Goal: Task Accomplishment & Management: Use online tool/utility

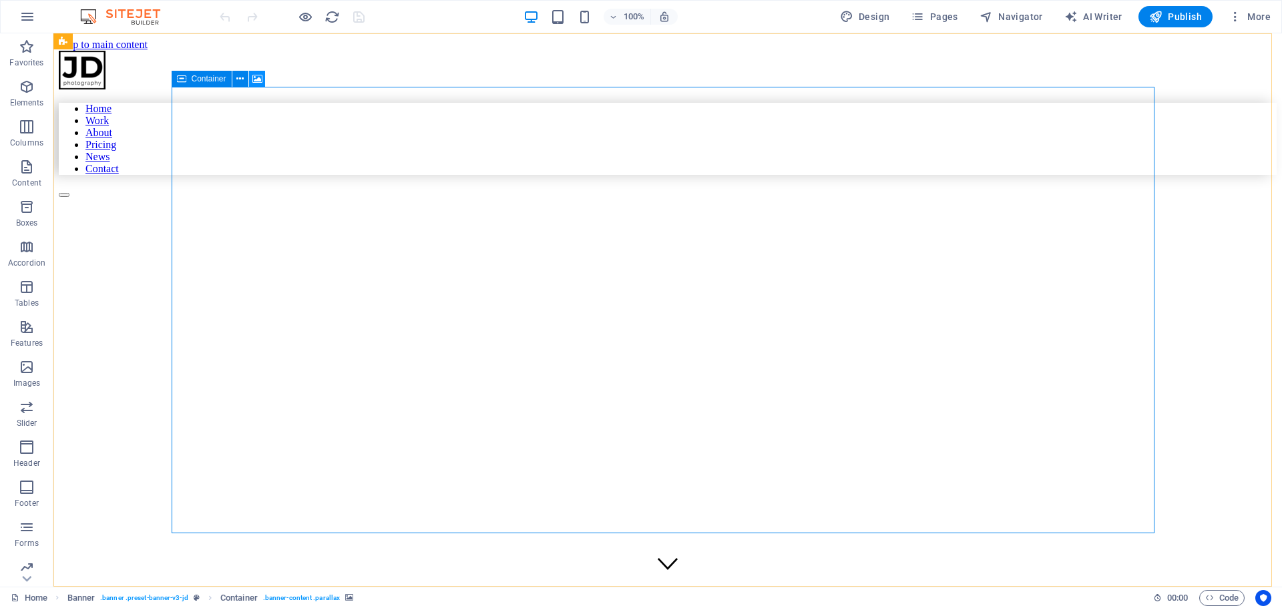
click at [256, 78] on icon at bounding box center [257, 79] width 10 height 14
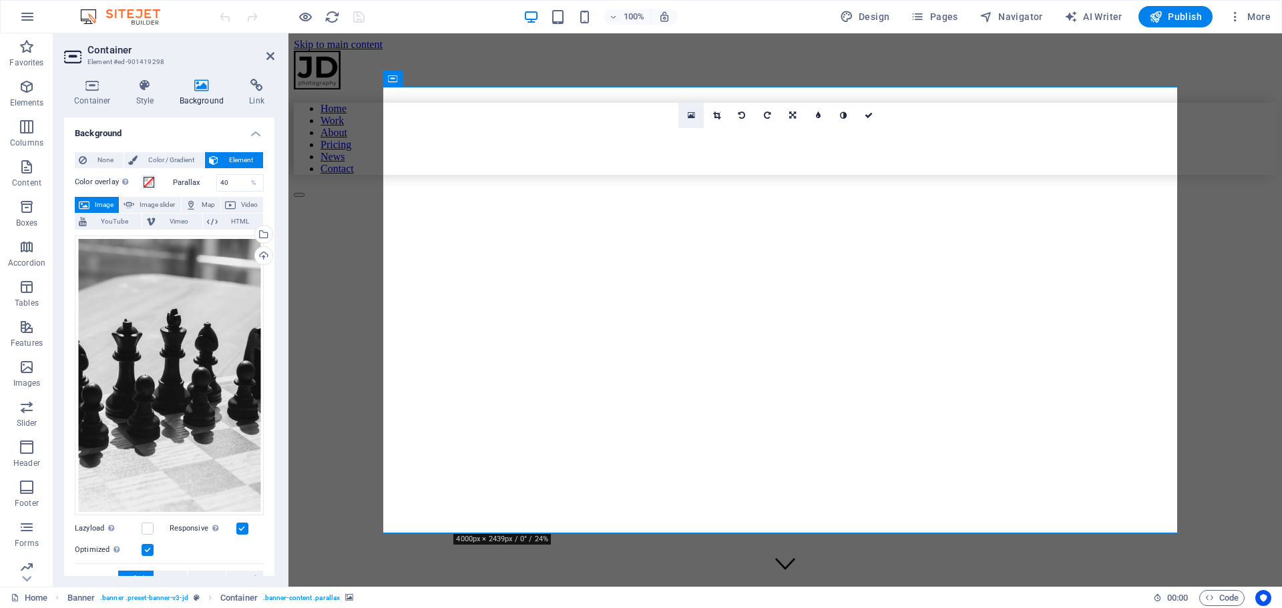
click at [692, 113] on icon at bounding box center [691, 115] width 7 height 9
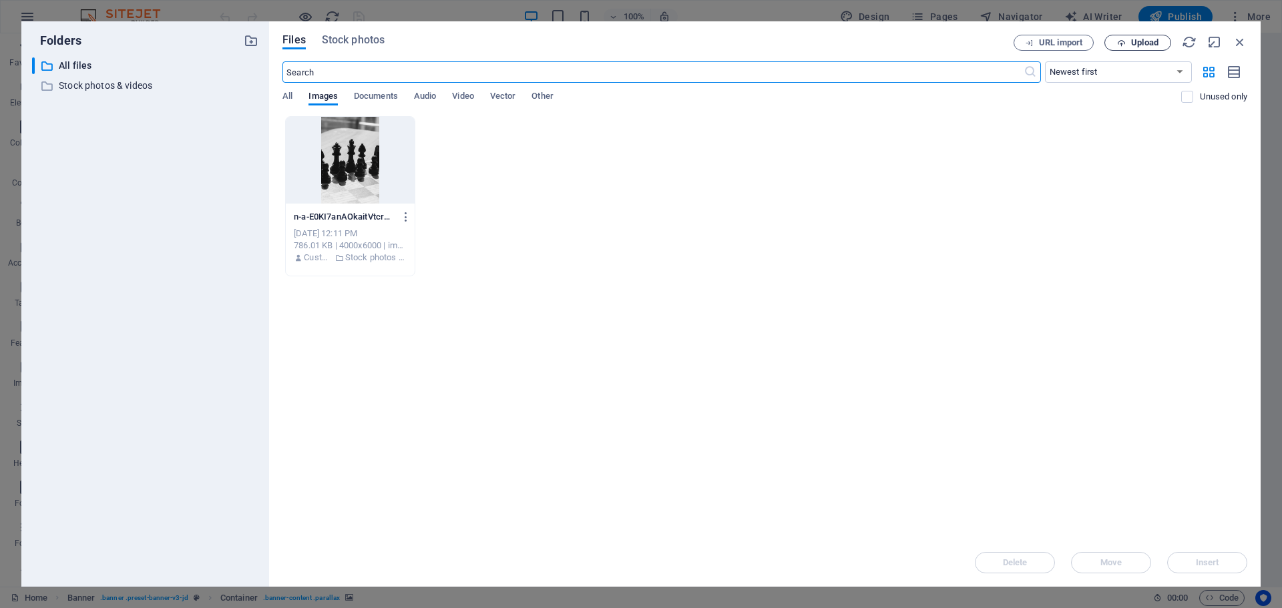
click at [1131, 45] on span "Upload" at bounding box center [1144, 43] width 27 height 8
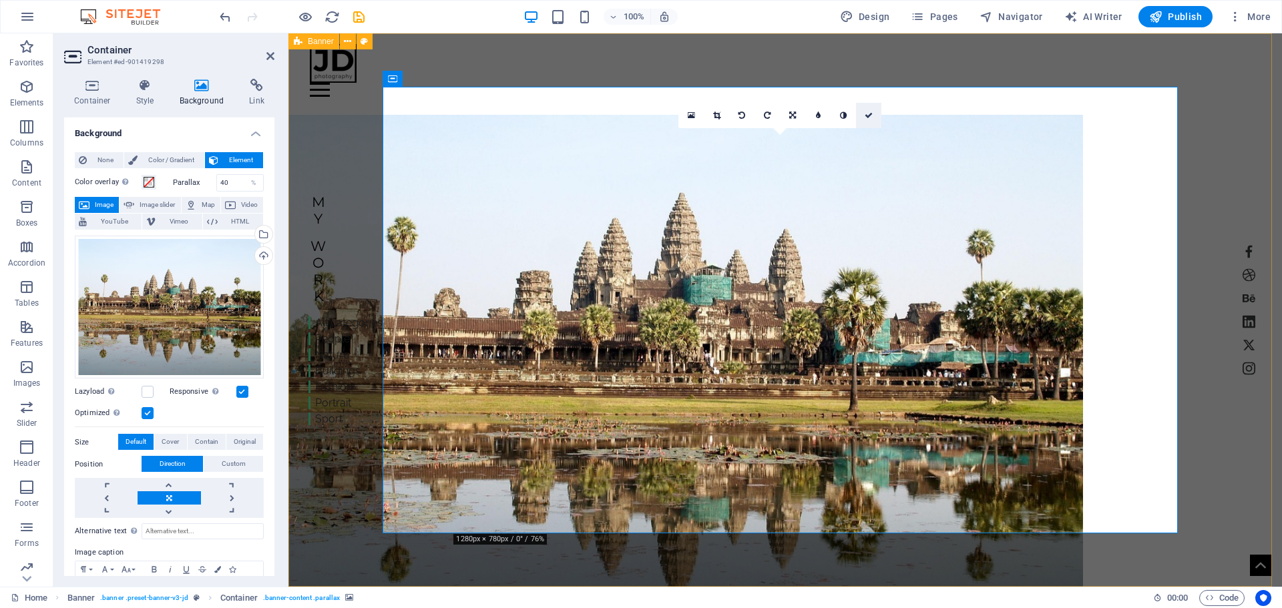
click at [864, 115] on link at bounding box center [868, 115] width 25 height 25
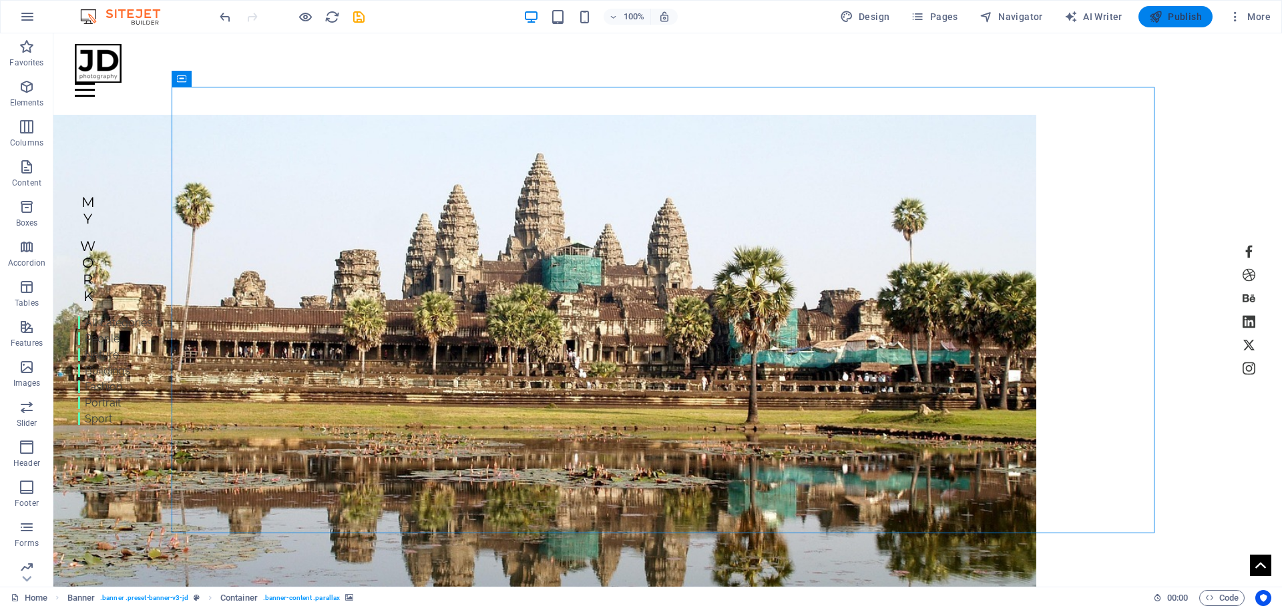
click at [1181, 13] on span "Publish" at bounding box center [1175, 16] width 53 height 13
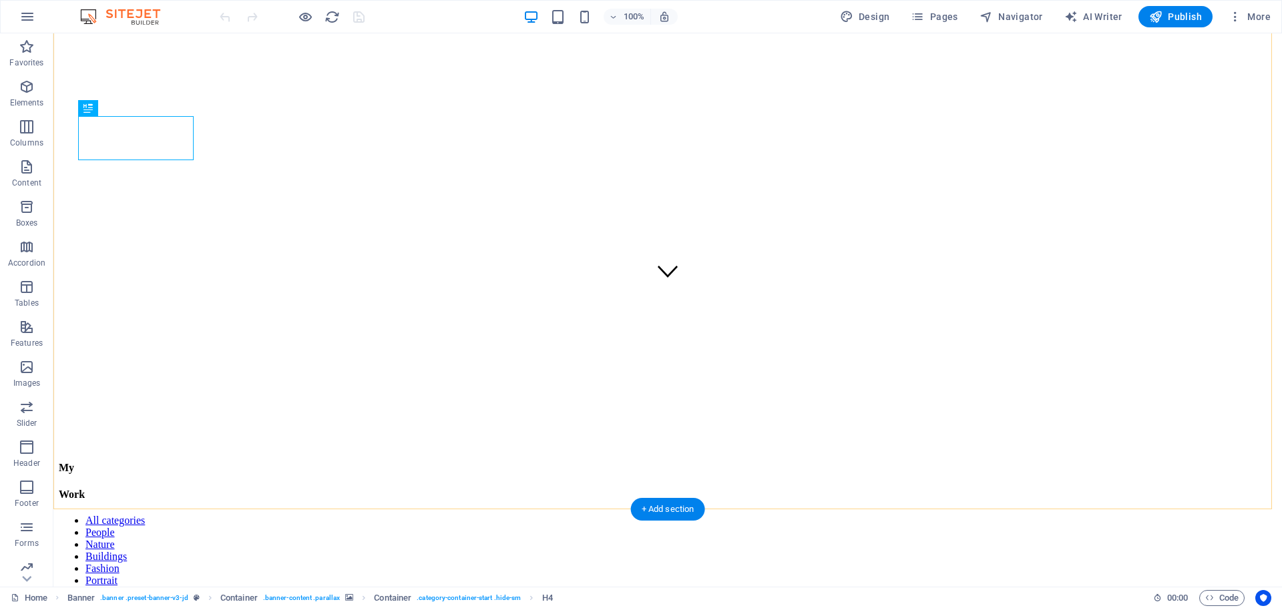
scroll to position [401, 0]
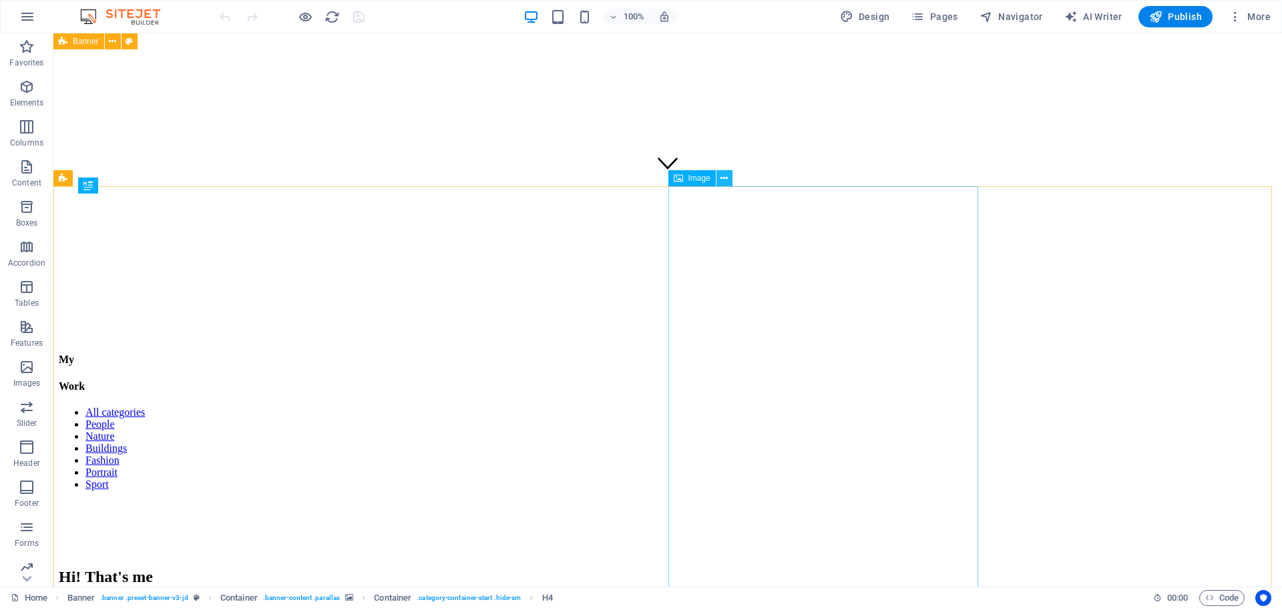
click at [728, 176] on icon at bounding box center [724, 179] width 7 height 14
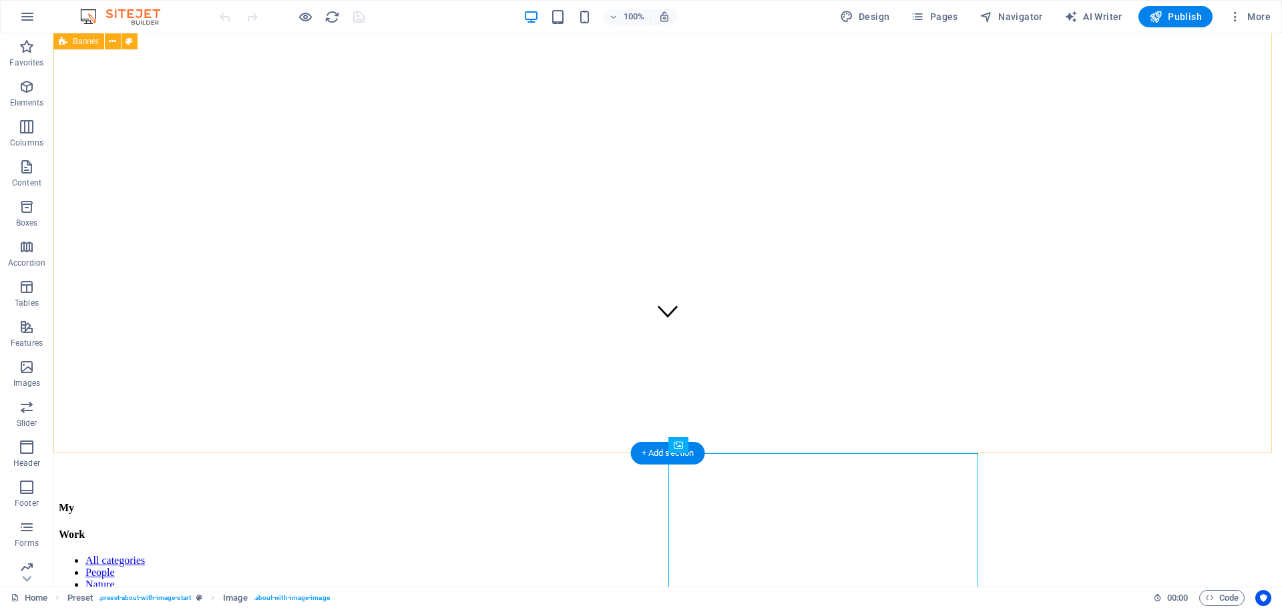
scroll to position [134, 0]
click at [31, 94] on icon "button" at bounding box center [27, 87] width 16 height 16
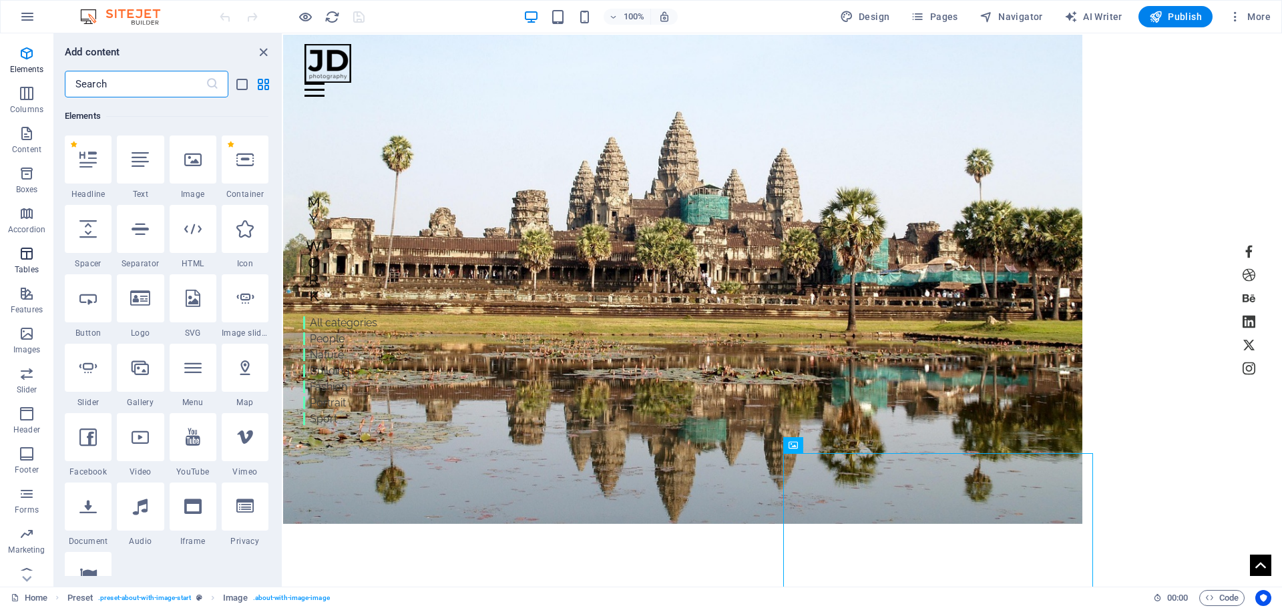
scroll to position [47, 0]
click at [97, 440] on icon at bounding box center [87, 437] width 17 height 17
select select "%"
select select "px"
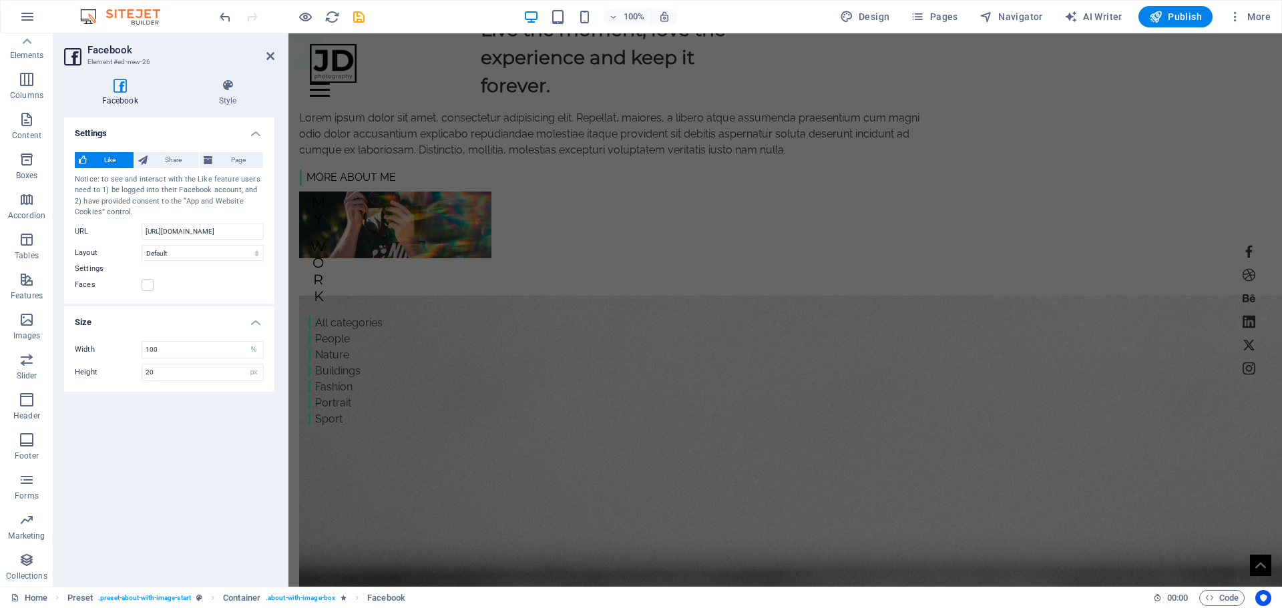
scroll to position [935, 0]
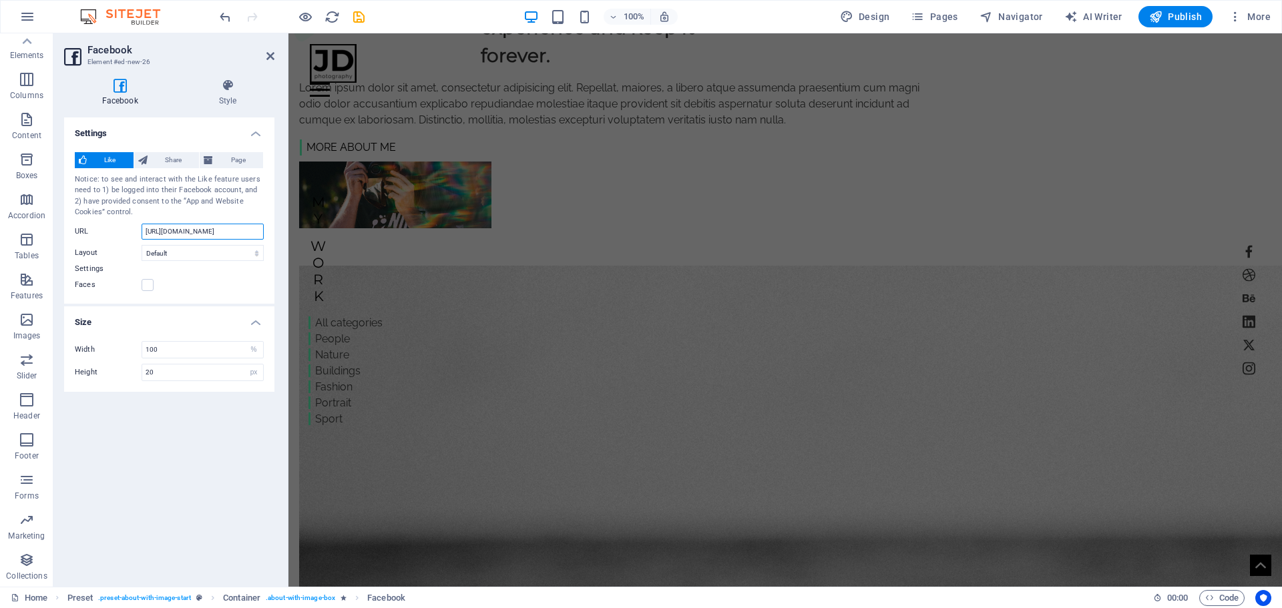
click at [212, 235] on input "https://www.facebook.com/facebook" at bounding box center [203, 232] width 122 height 16
click at [27, 418] on p "Header" at bounding box center [26, 416] width 27 height 11
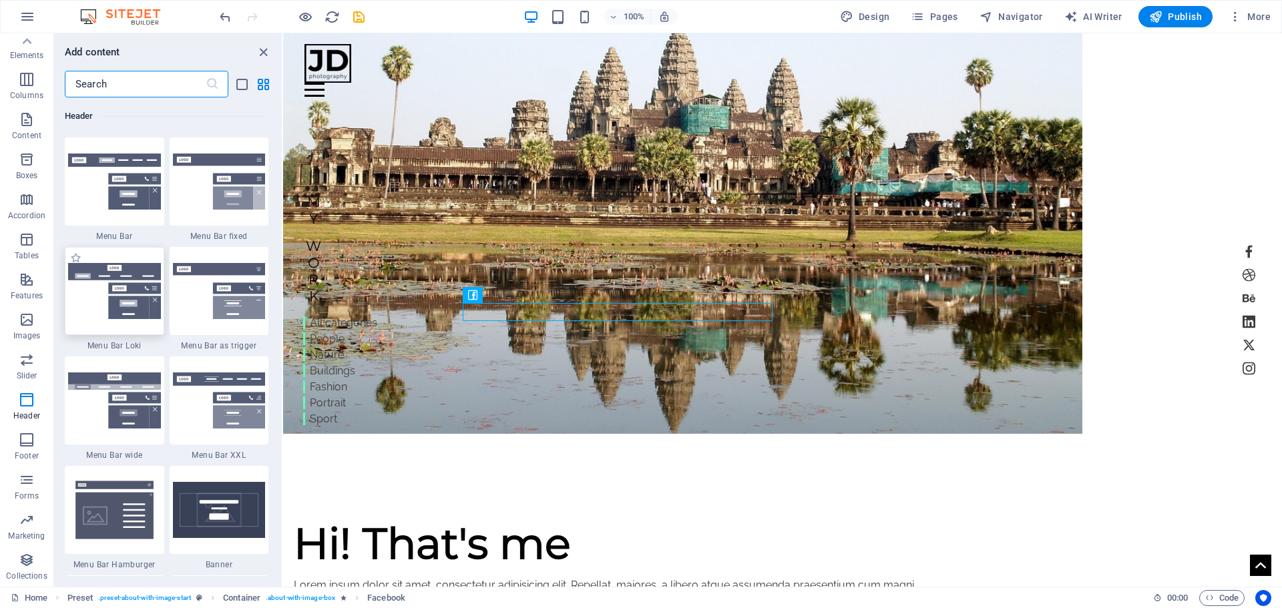
scroll to position [8308, 0]
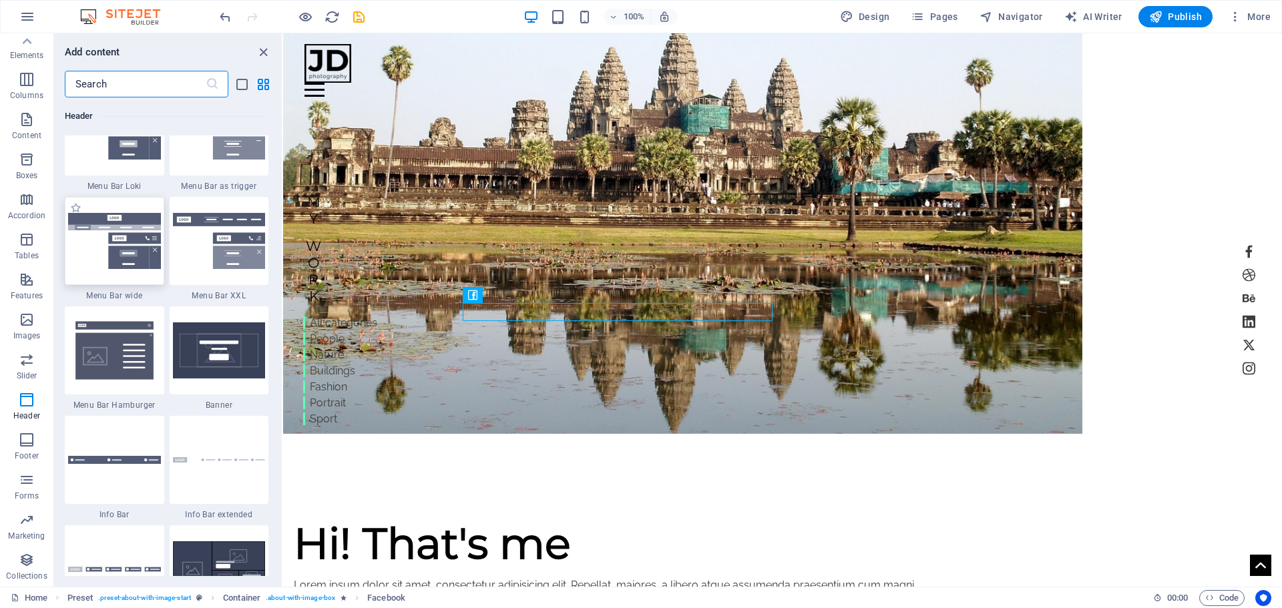
click at [111, 224] on img at bounding box center [114, 241] width 93 height 56
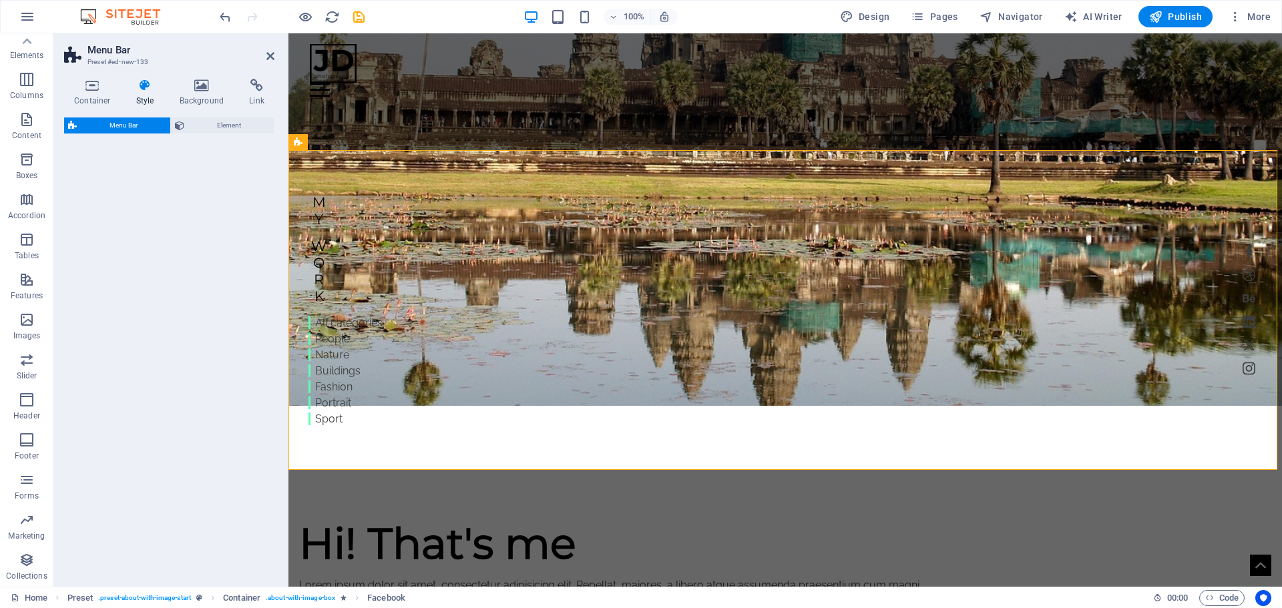
select select "rem"
select select "preset-menu-v2-wide"
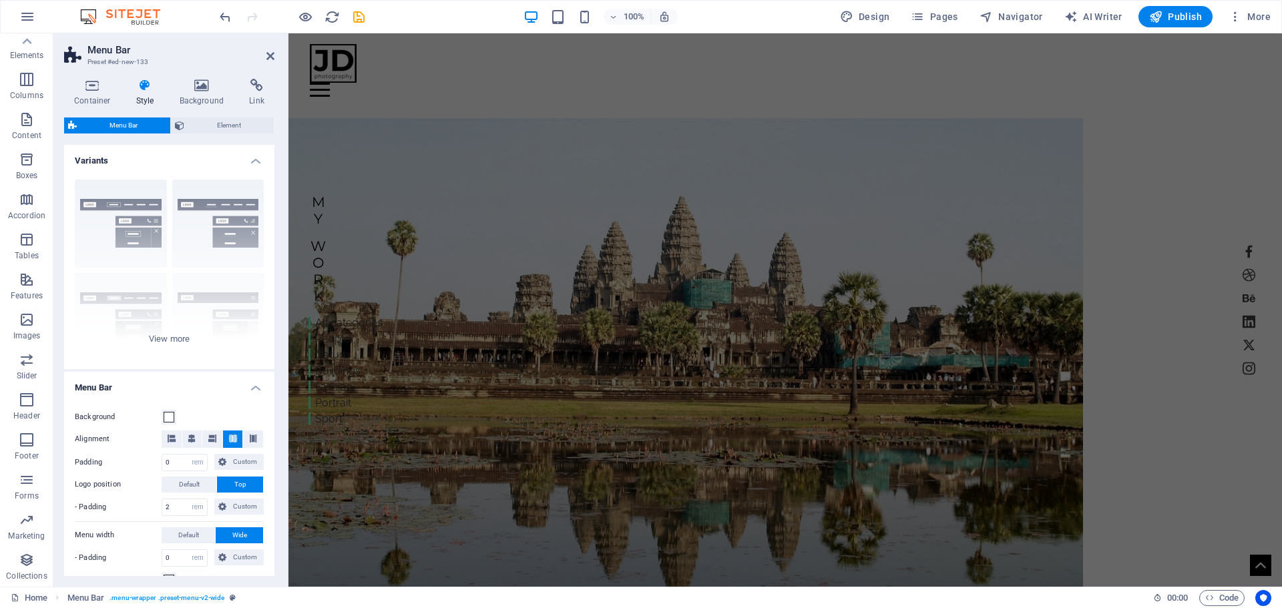
scroll to position [0, 0]
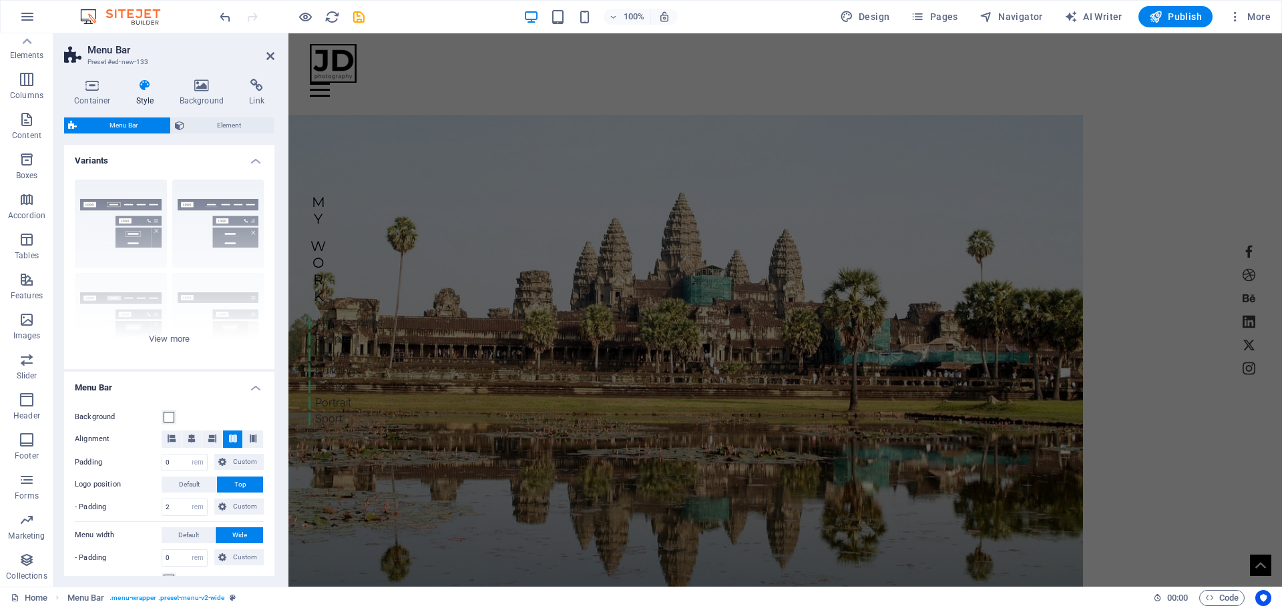
click at [944, 167] on figure at bounding box center [685, 359] width 795 height 489
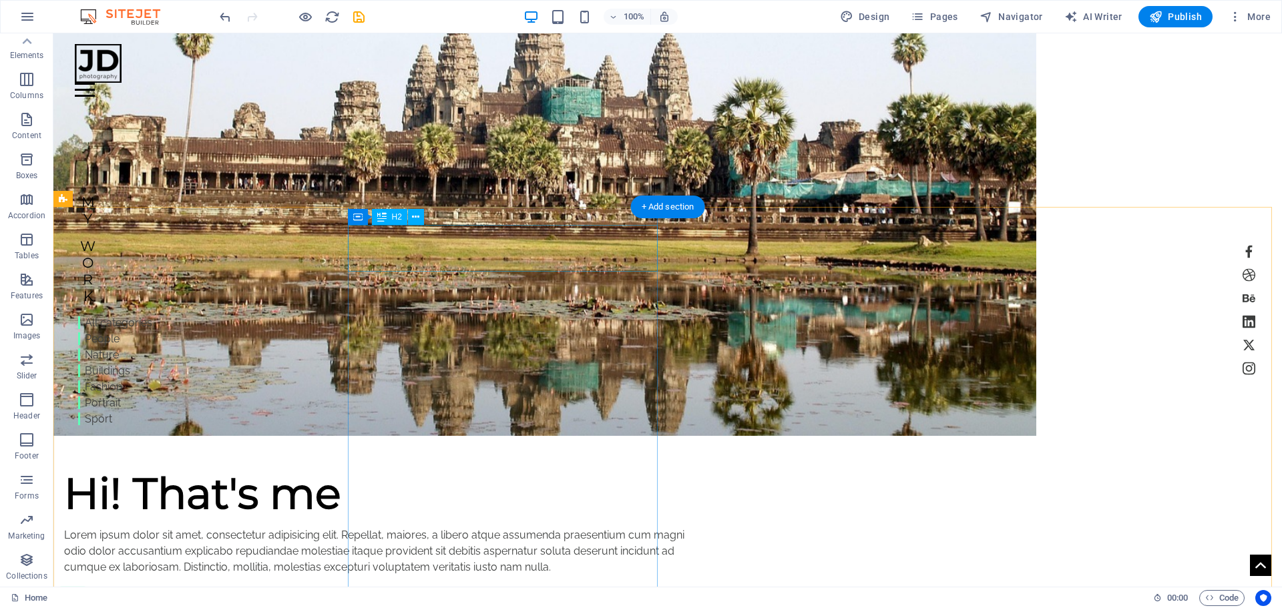
scroll to position [601, 0]
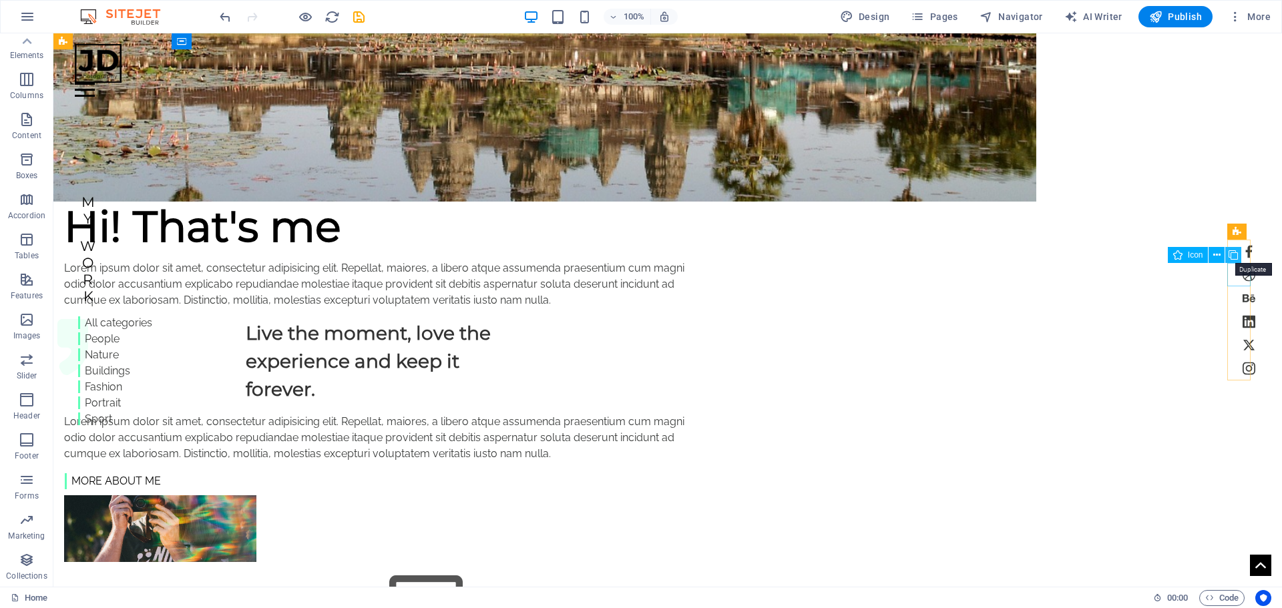
click at [1230, 254] on icon at bounding box center [1233, 255] width 9 height 14
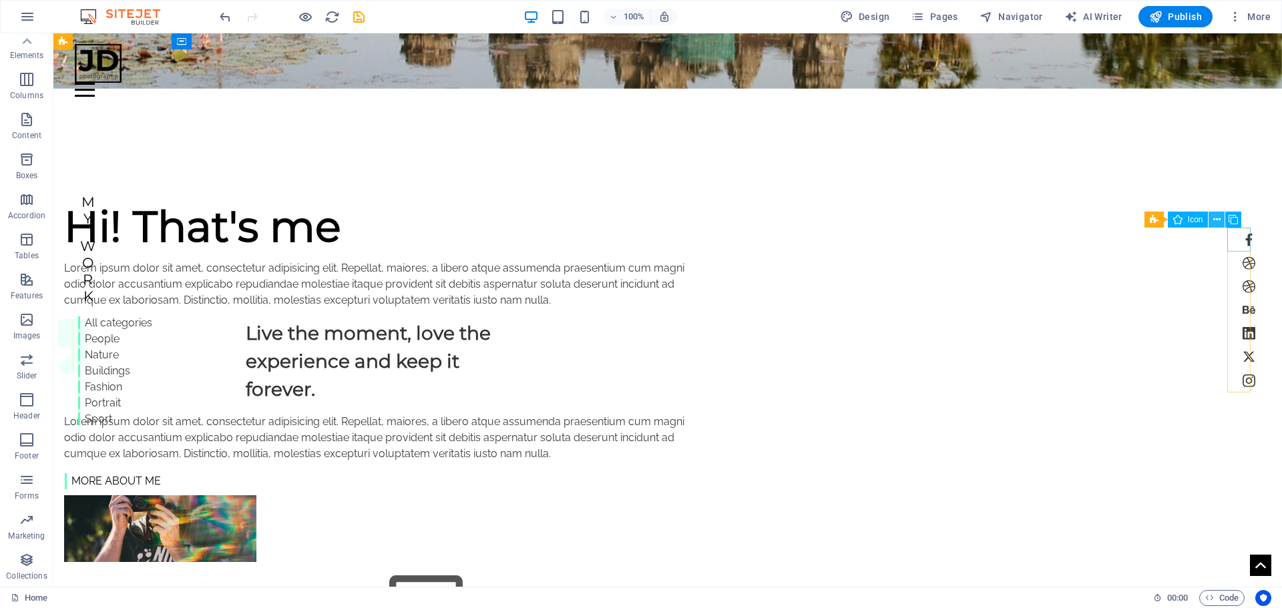
click at [1219, 219] on icon at bounding box center [1216, 220] width 7 height 14
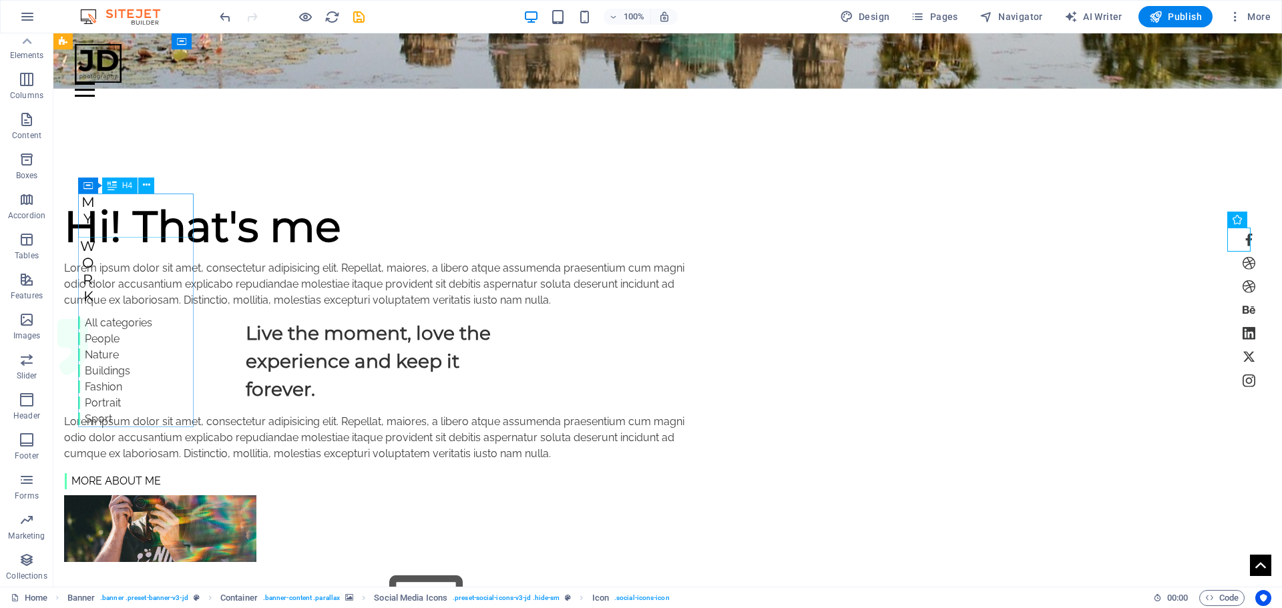
click at [95, 222] on div "My" at bounding box center [115, 210] width 74 height 33
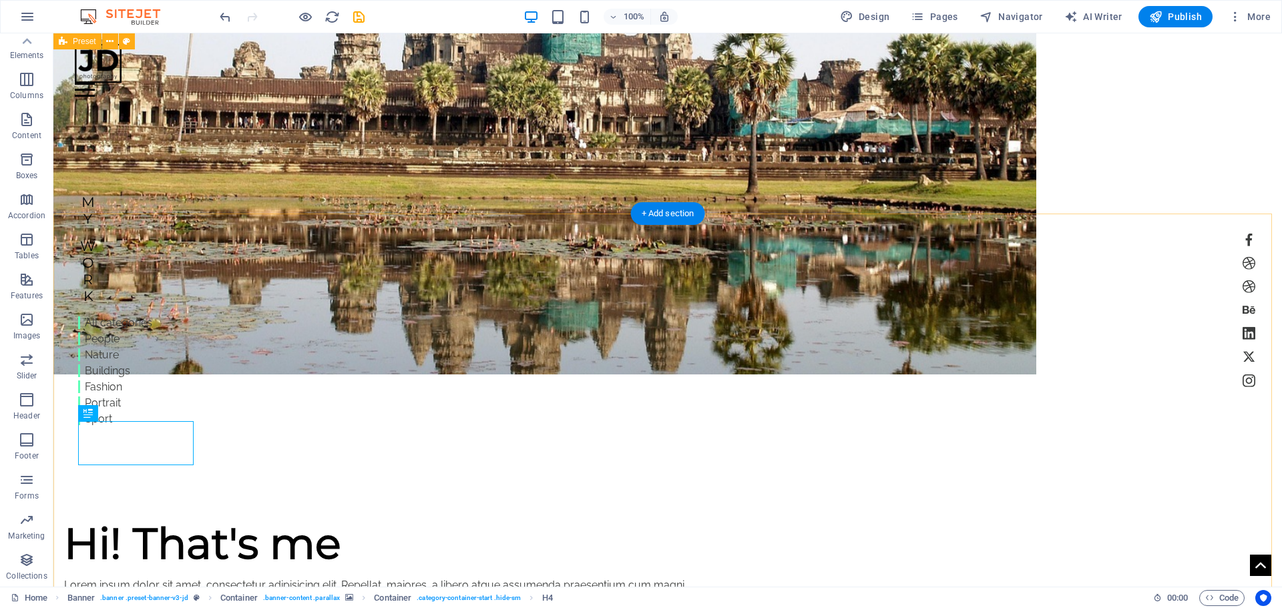
scroll to position [134, 0]
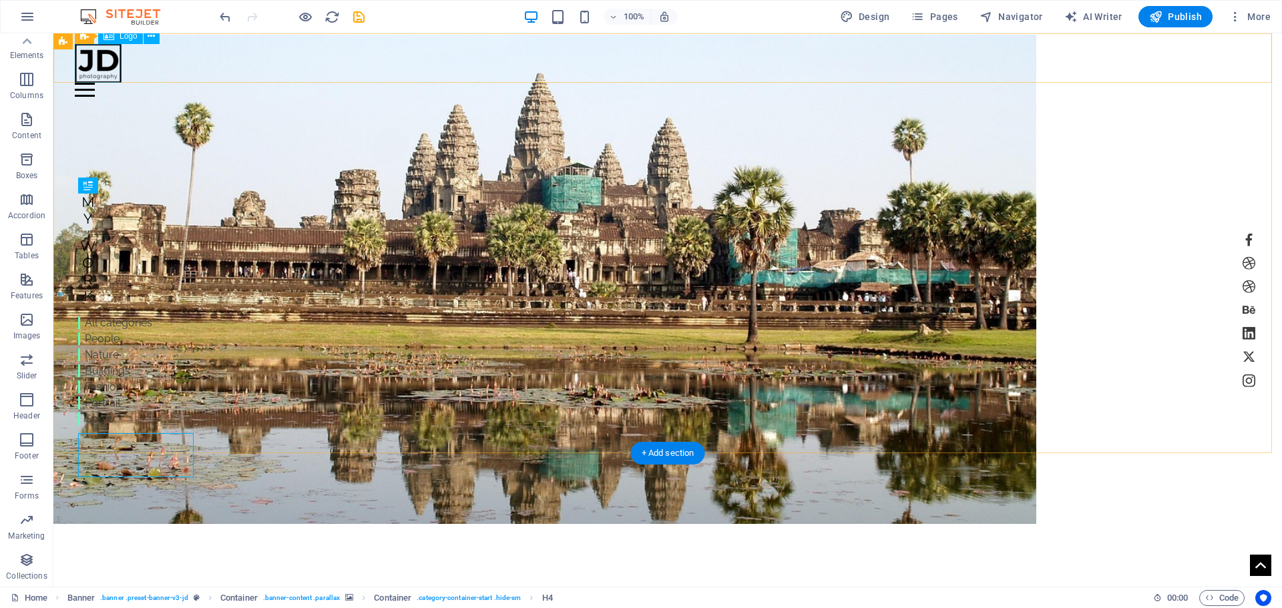
click at [106, 75] on div at bounding box center [668, 63] width 1186 height 39
click at [117, 61] on div at bounding box center [668, 63] width 1186 height 39
click at [111, 41] on icon at bounding box center [112, 42] width 7 height 14
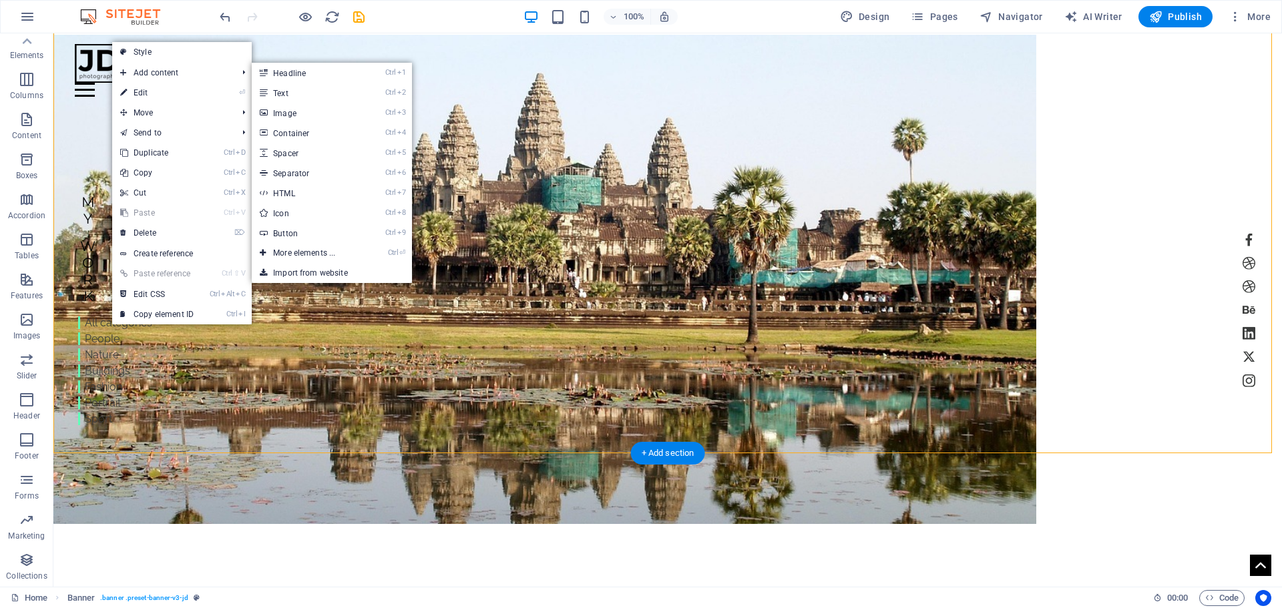
click at [947, 224] on figure at bounding box center [544, 279] width 983 height 489
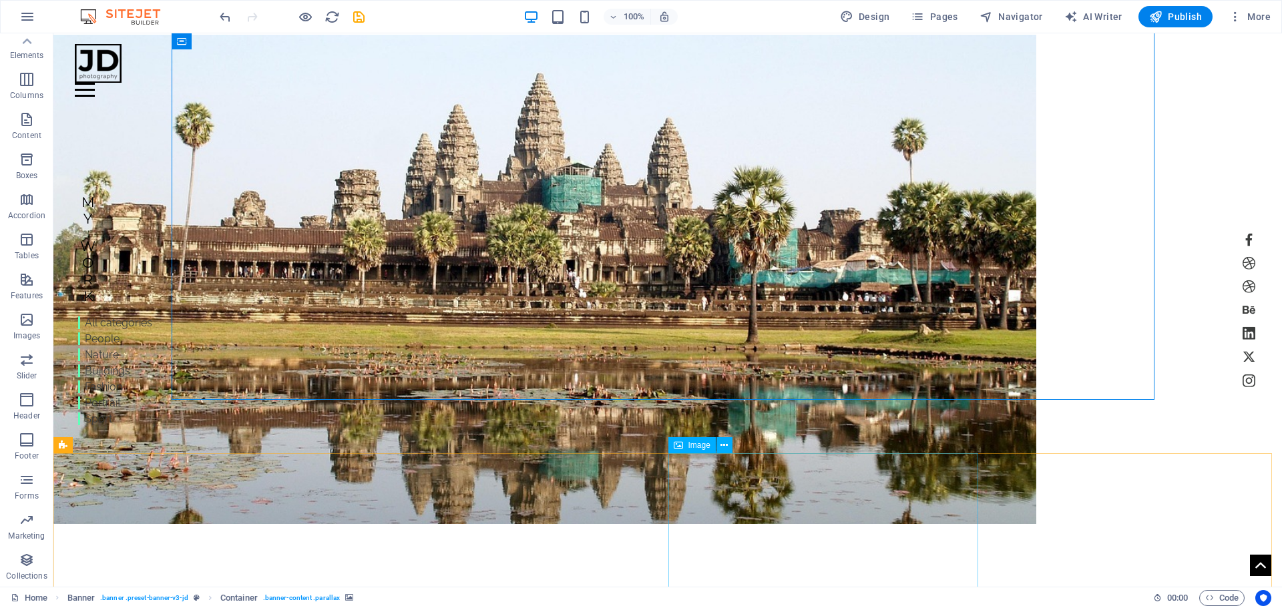
click at [685, 446] on div "Image" at bounding box center [691, 445] width 47 height 16
click at [727, 442] on icon at bounding box center [724, 446] width 7 height 14
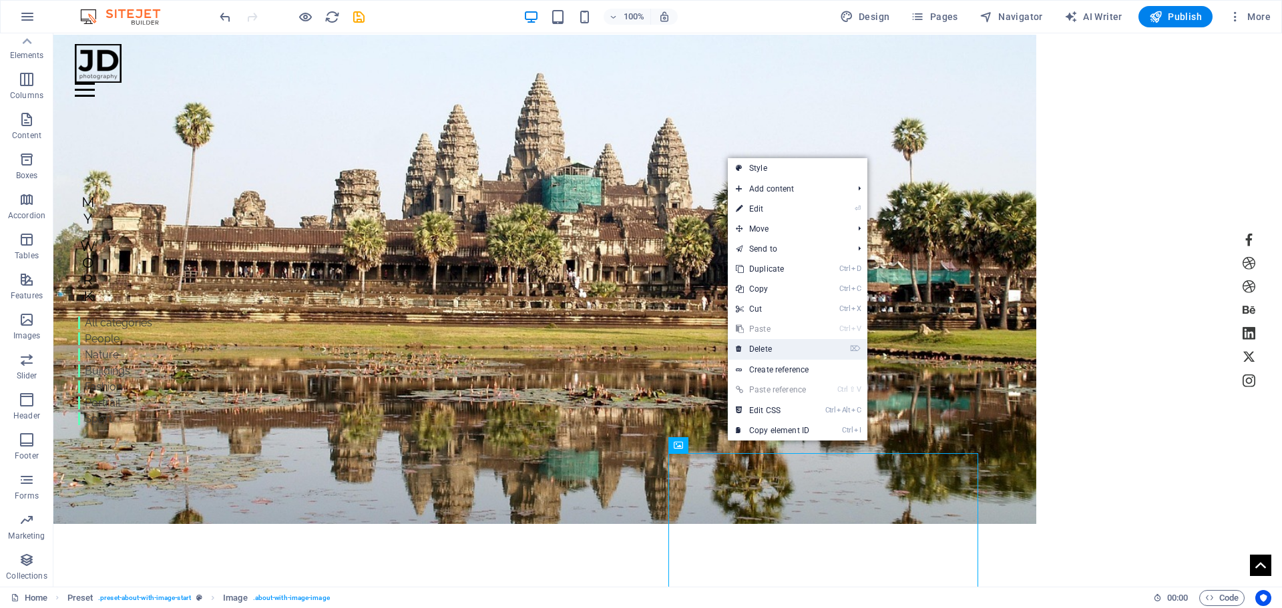
click at [769, 345] on link "⌦ Delete" at bounding box center [772, 349] width 89 height 20
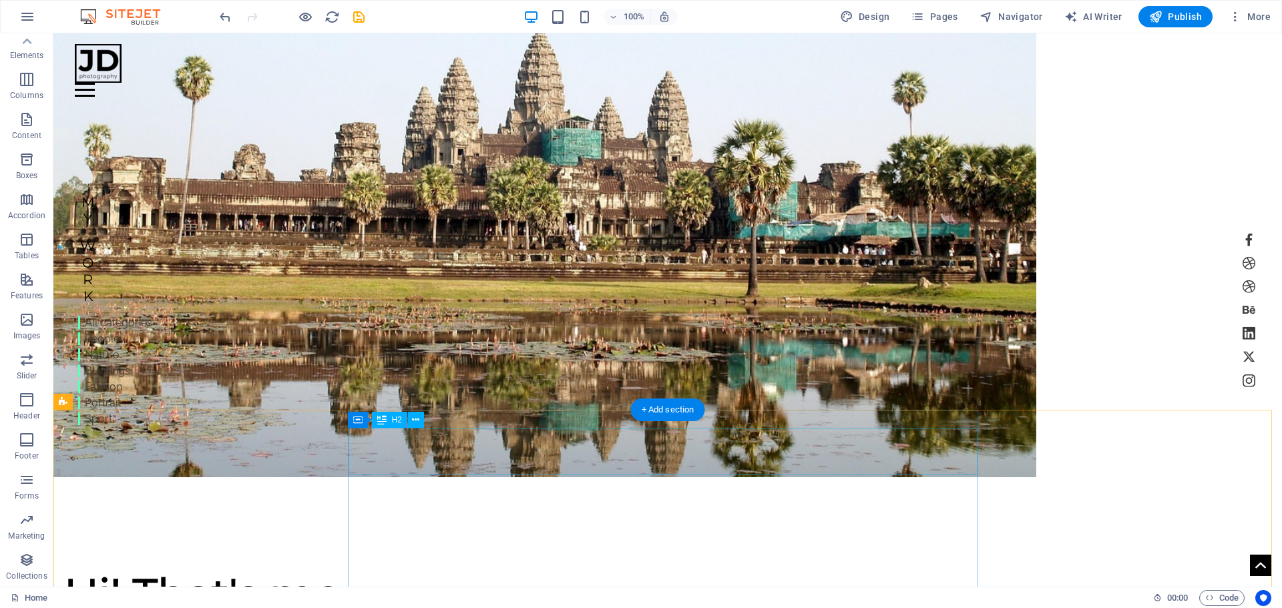
scroll to position [334, 0]
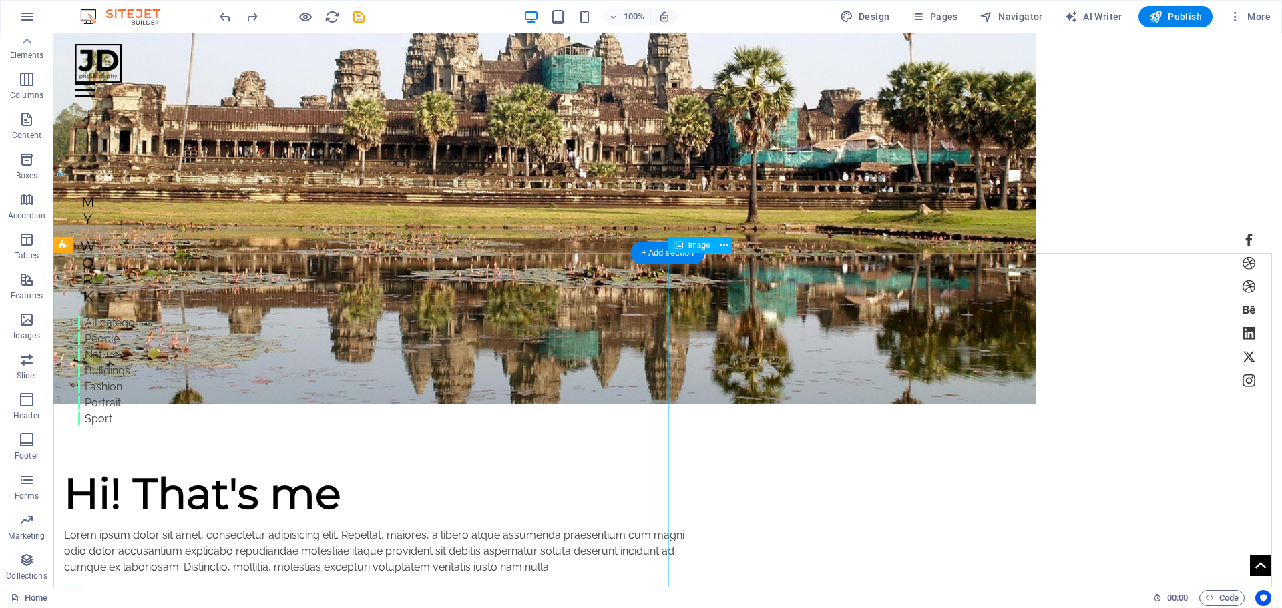
click at [656, 248] on div "+ Add section" at bounding box center [668, 253] width 74 height 23
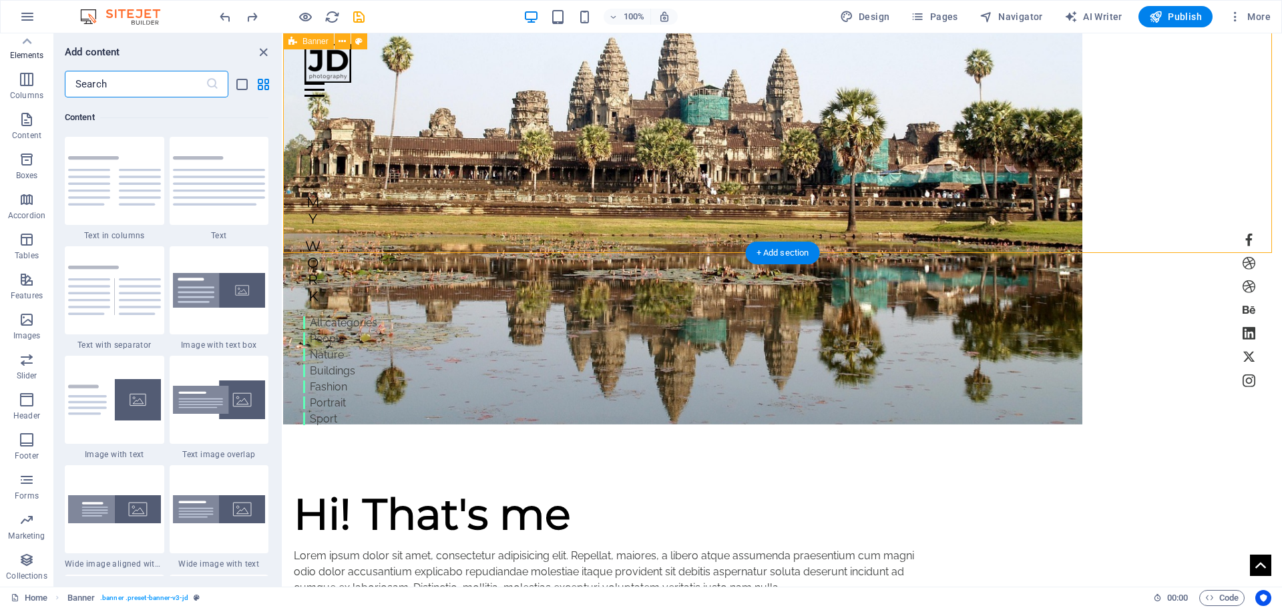
scroll to position [2337, 0]
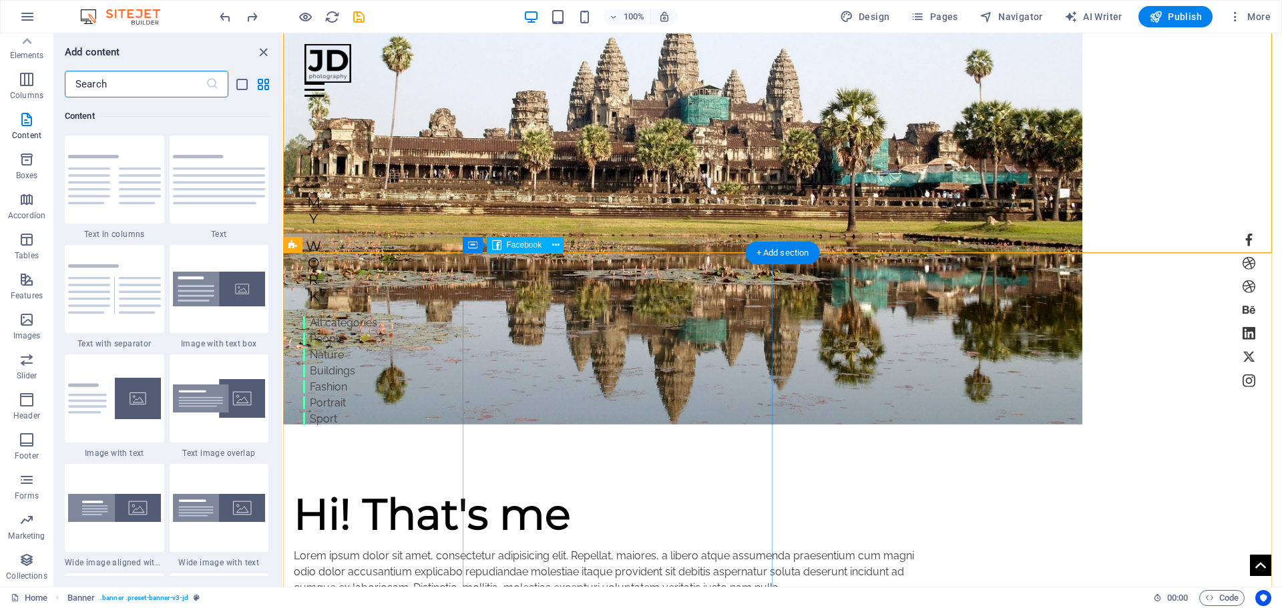
click at [706, 473] on div at bounding box center [609, 482] width 630 height 18
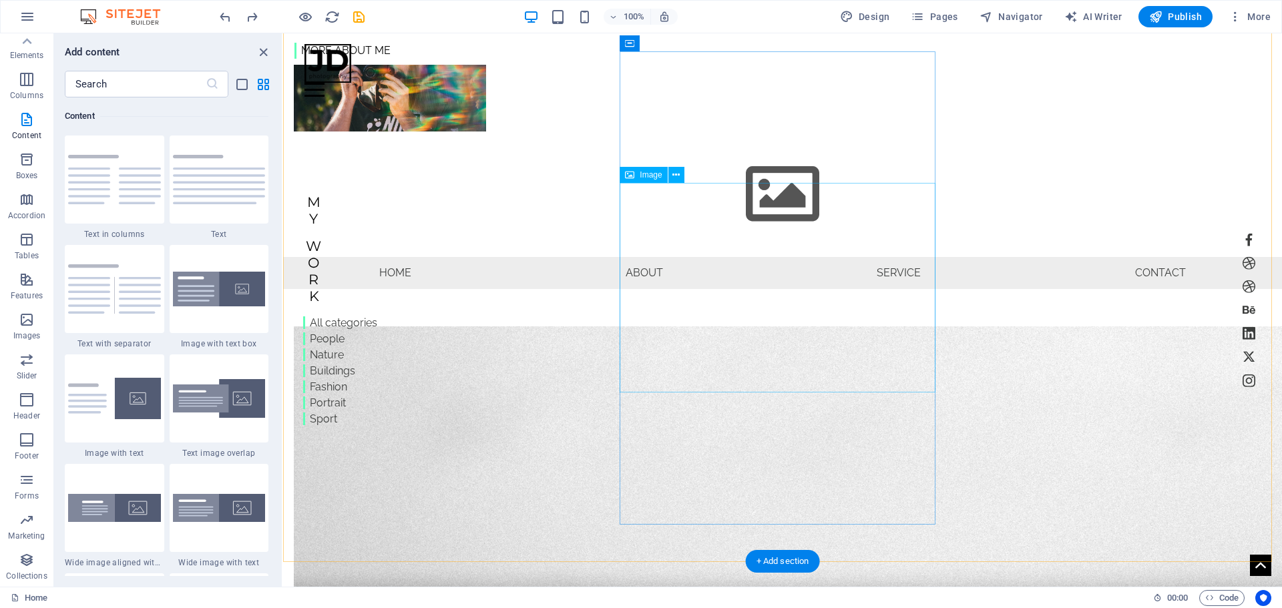
scroll to position [1103, 0]
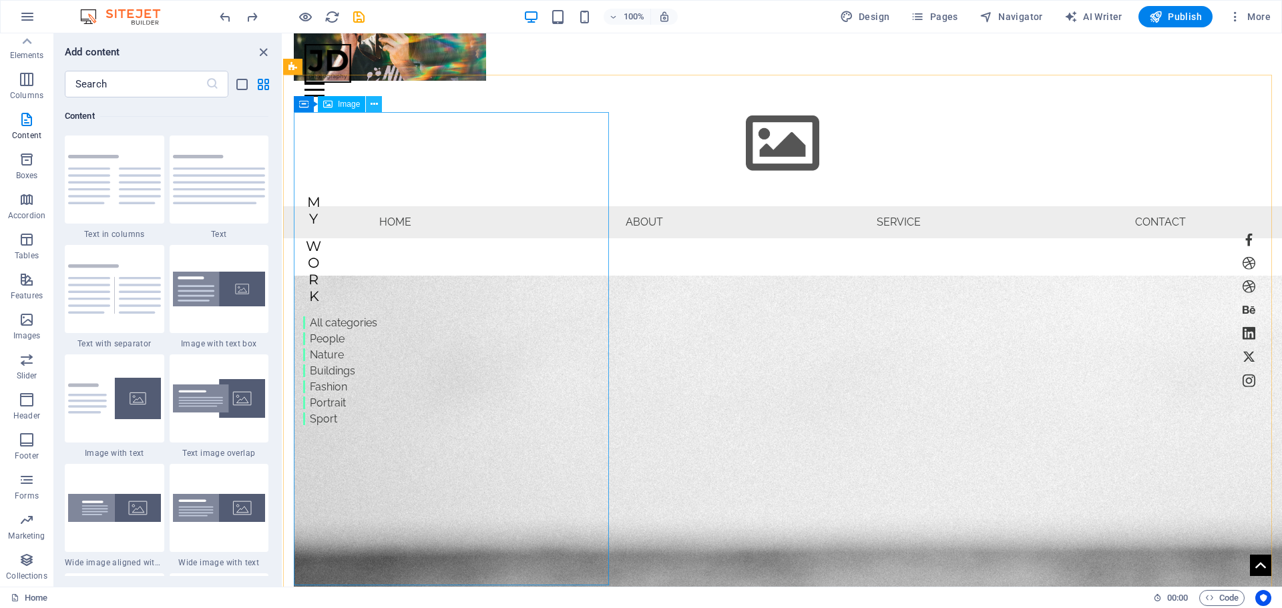
click at [374, 103] on icon at bounding box center [374, 104] width 7 height 14
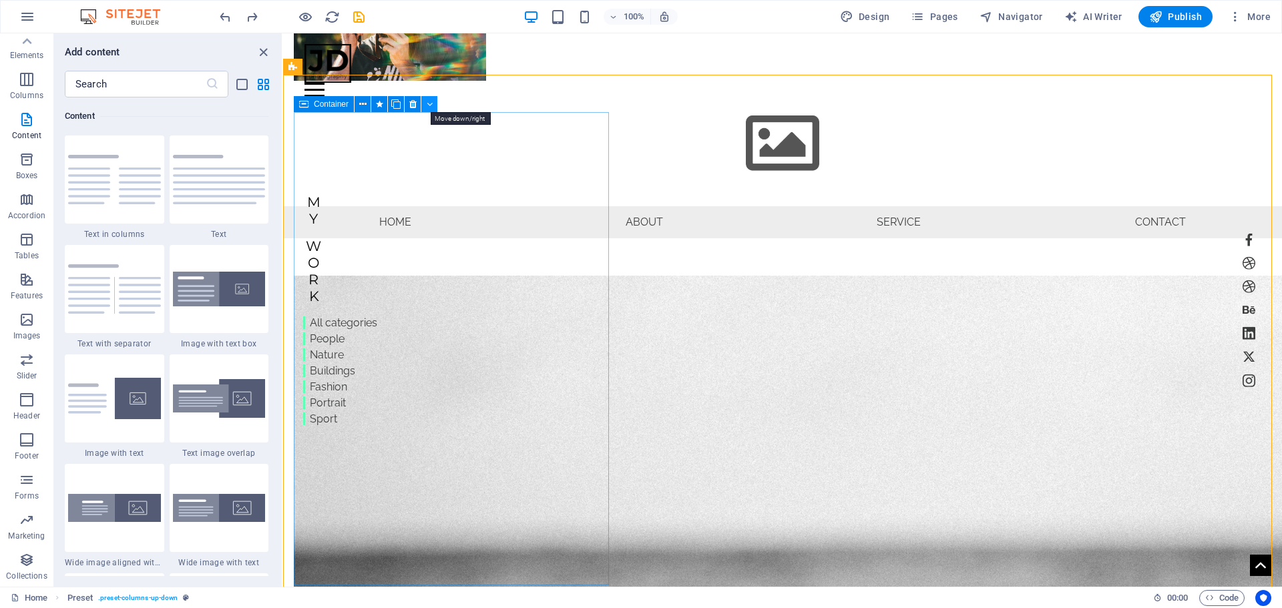
click at [425, 102] on button at bounding box center [429, 104] width 16 height 16
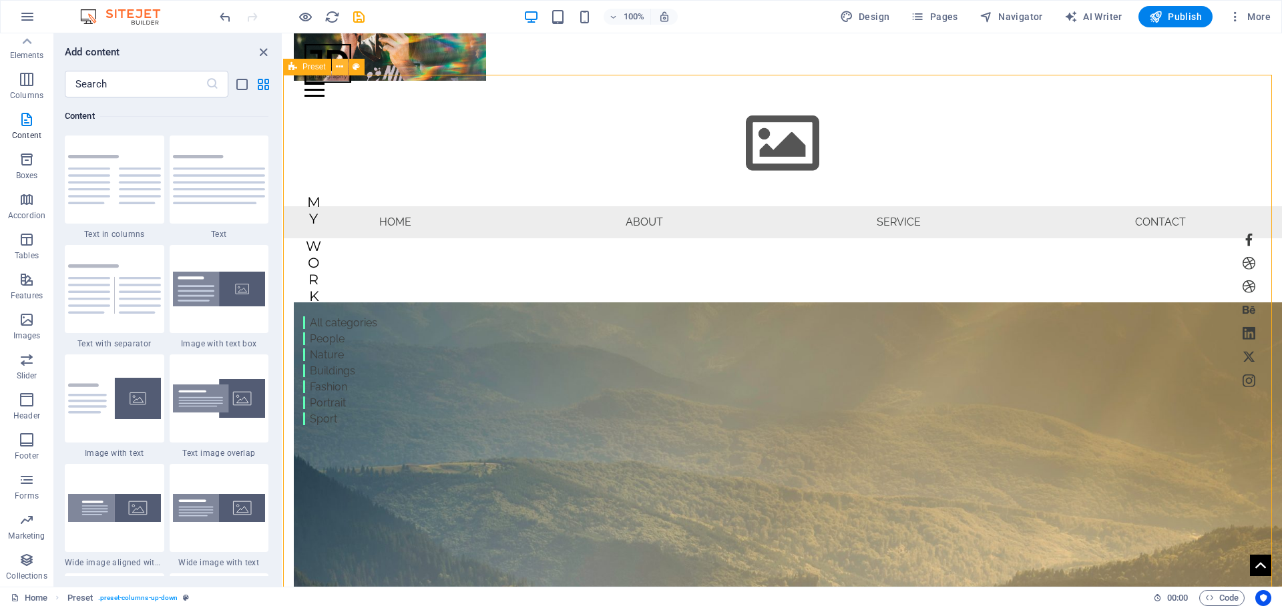
click at [345, 63] on button at bounding box center [340, 67] width 16 height 16
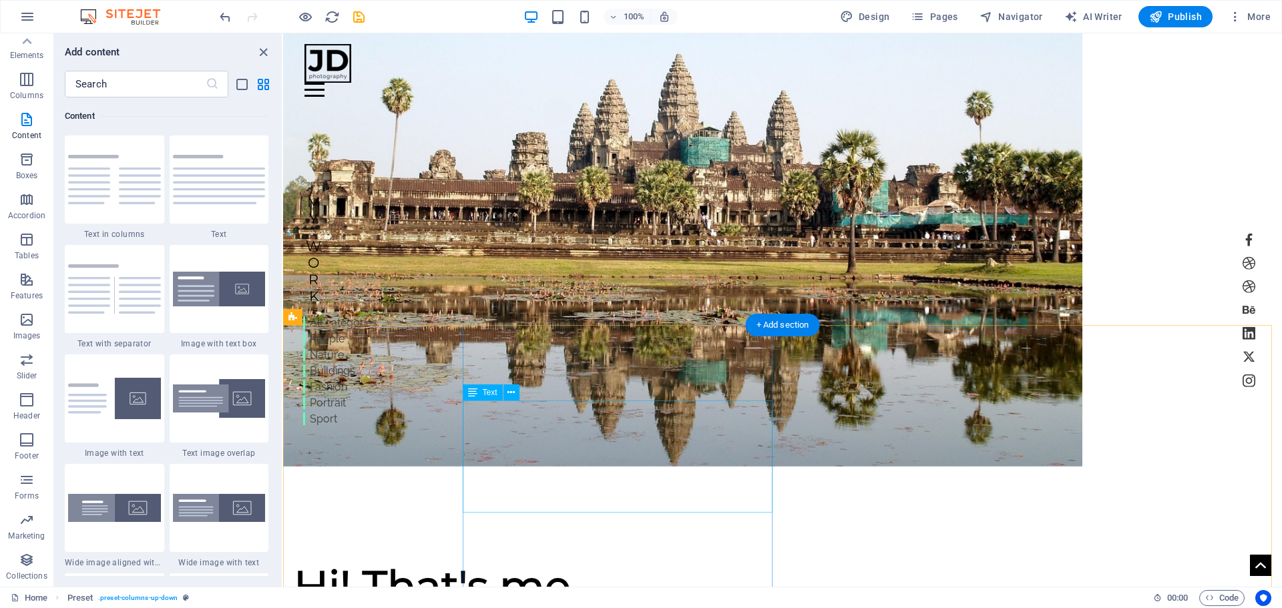
scroll to position [0, 0]
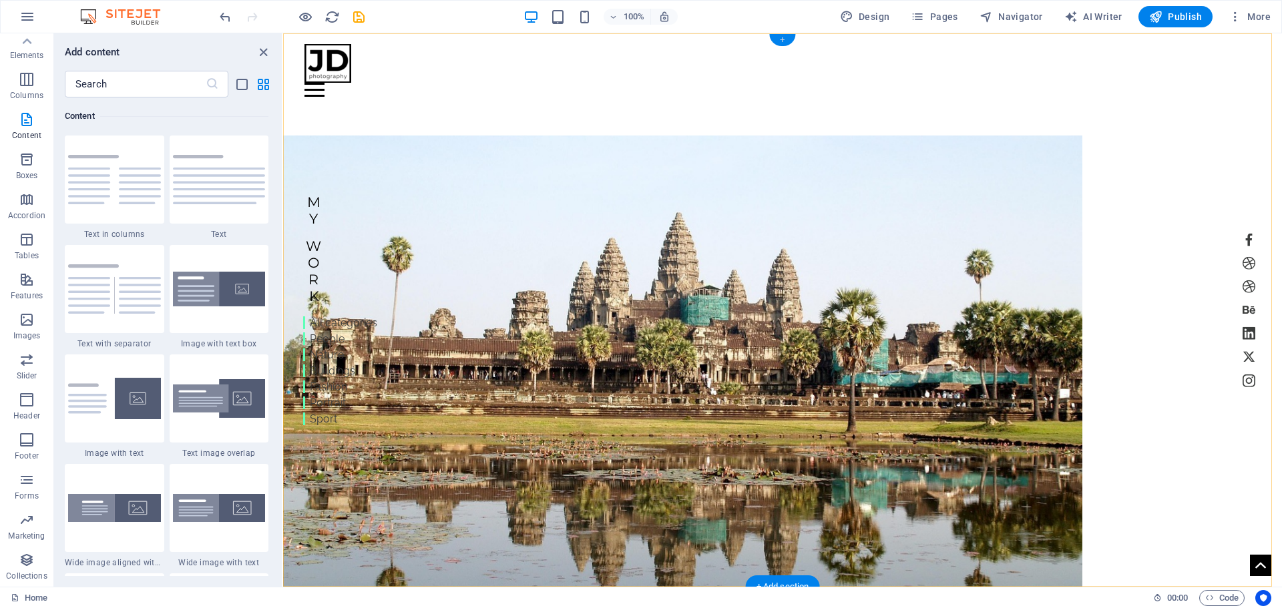
click at [784, 41] on div "+" at bounding box center [782, 40] width 26 height 12
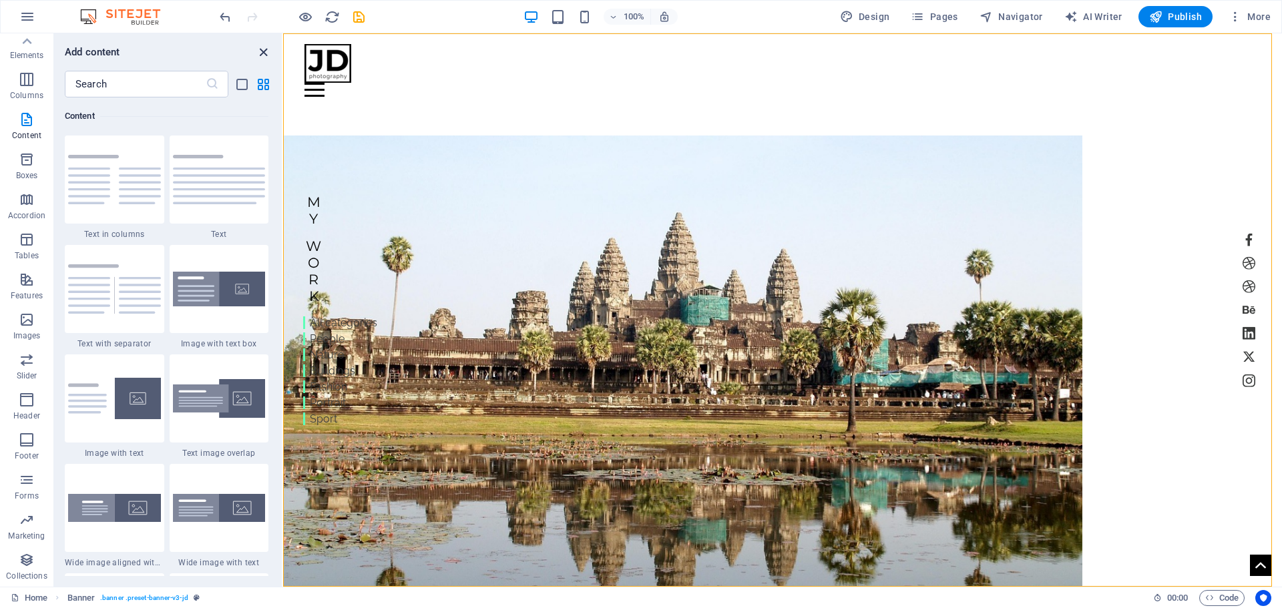
click at [264, 51] on icon "close panel" at bounding box center [263, 52] width 15 height 15
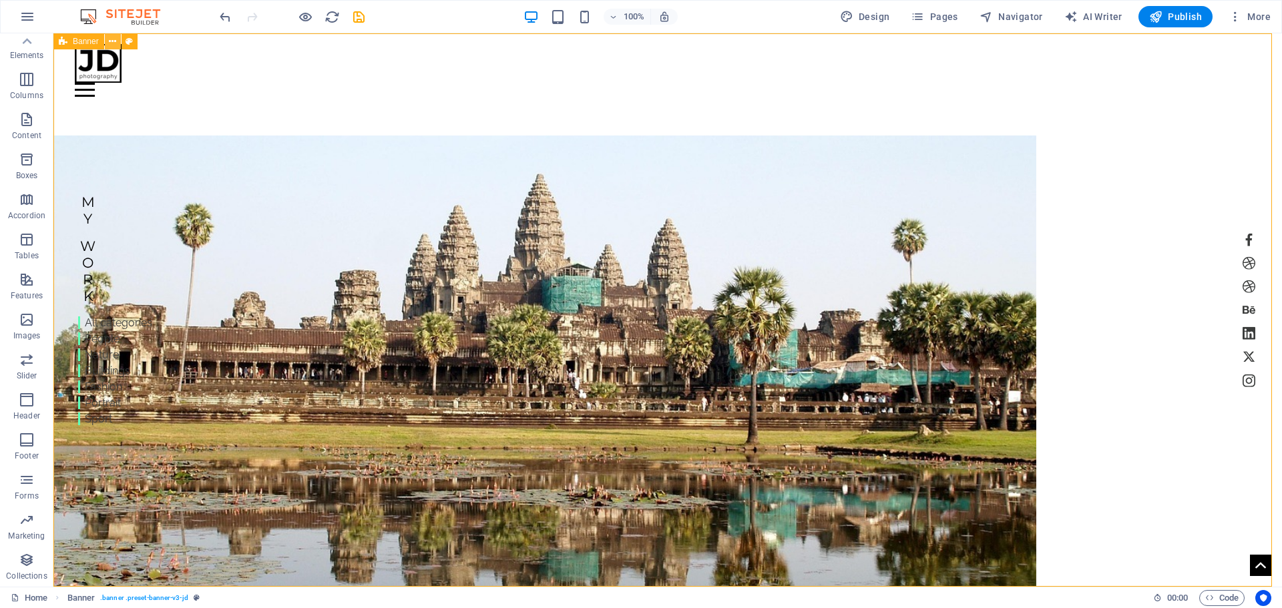
click at [114, 39] on icon at bounding box center [112, 42] width 7 height 14
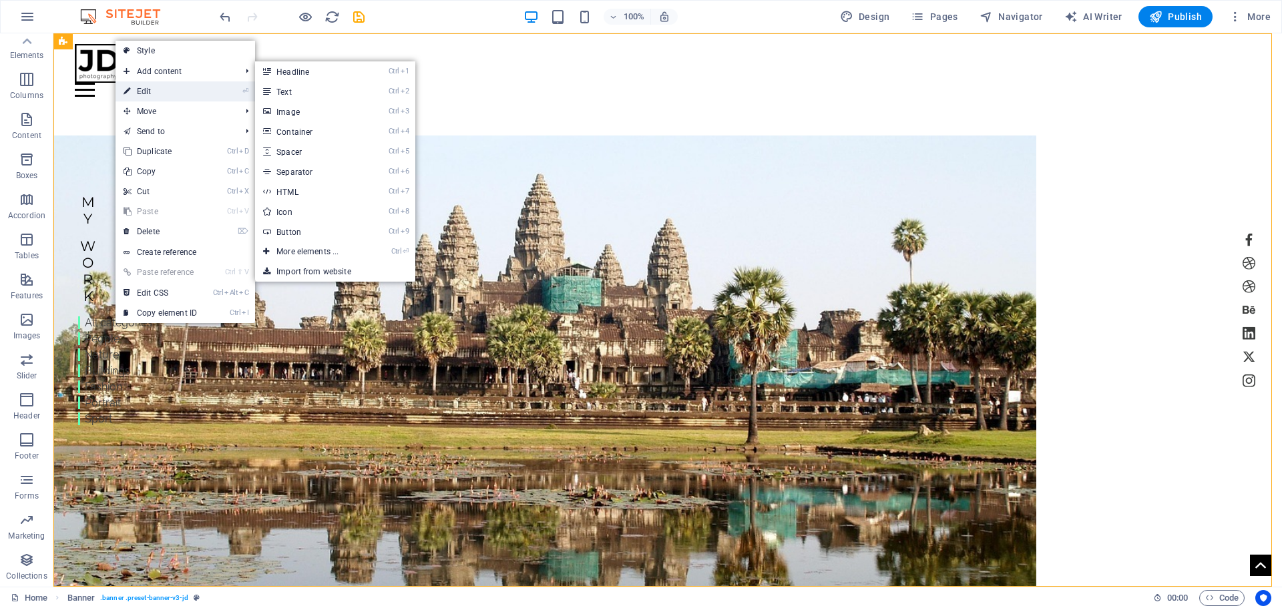
click at [133, 83] on link "⏎ Edit" at bounding box center [160, 91] width 89 height 20
select select "vh"
select select "header"
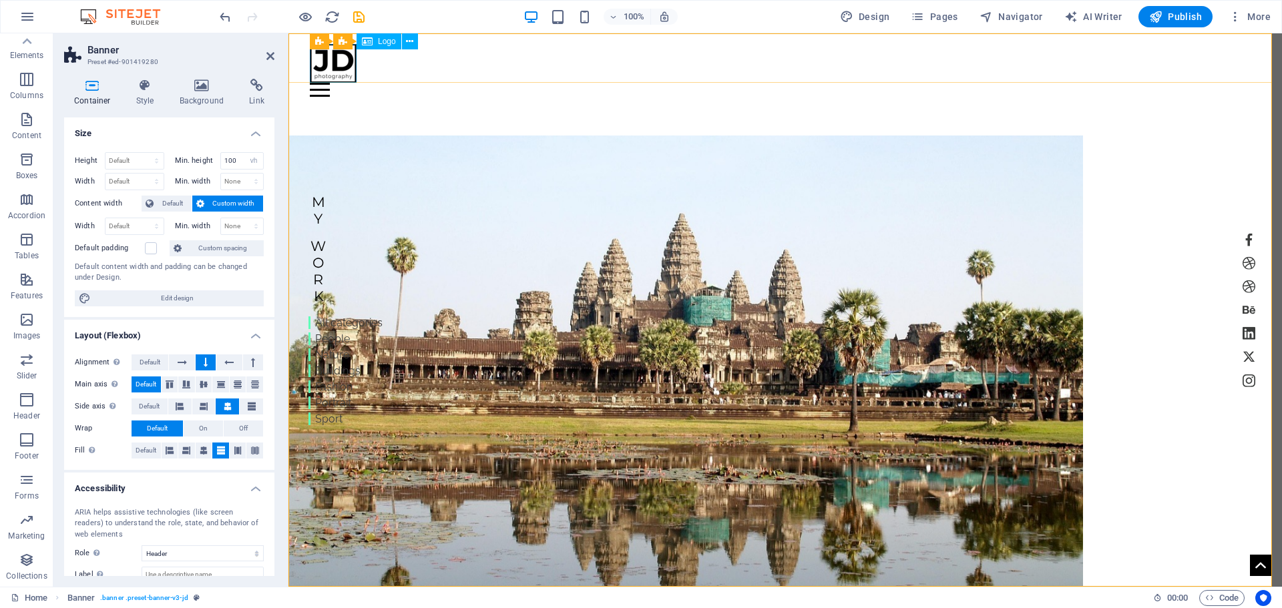
click at [337, 70] on div at bounding box center [785, 63] width 951 height 39
select select "px"
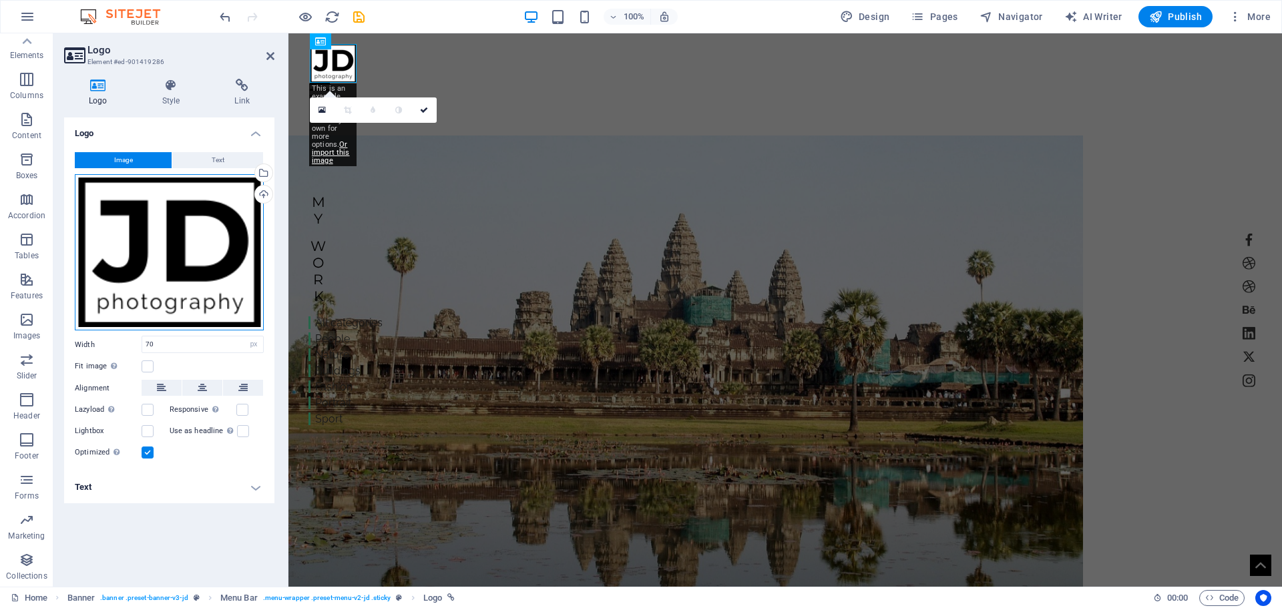
click at [178, 278] on div "Drag files here, click to choose files or select files from Files or our free s…" at bounding box center [169, 252] width 189 height 156
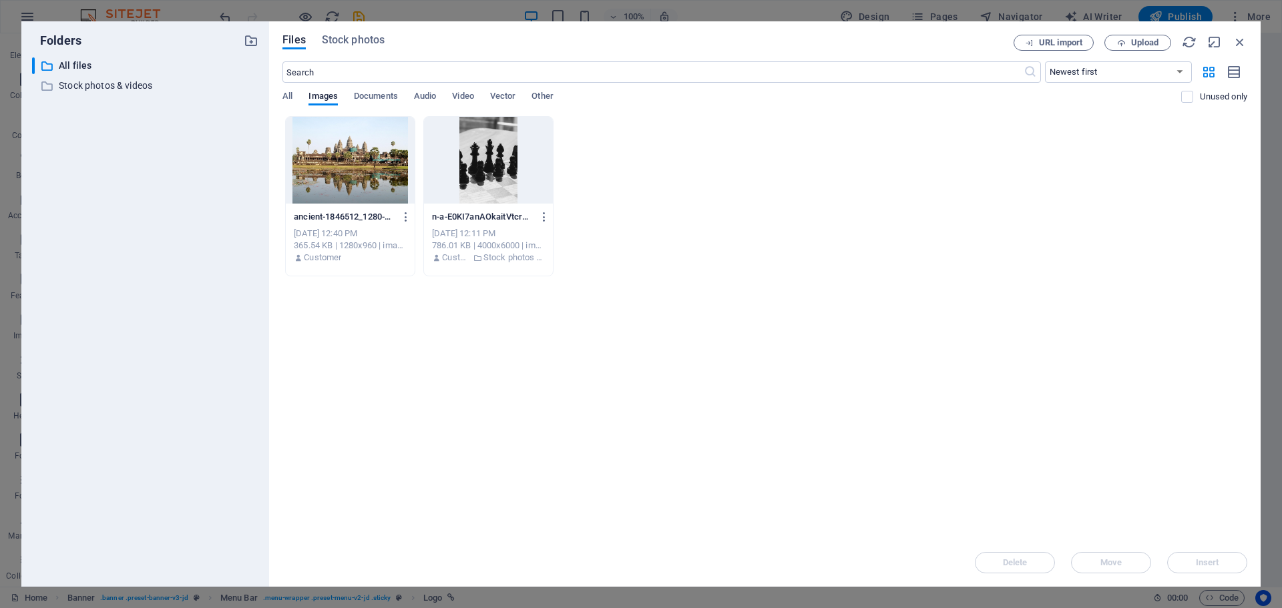
click at [492, 153] on div at bounding box center [488, 160] width 129 height 87
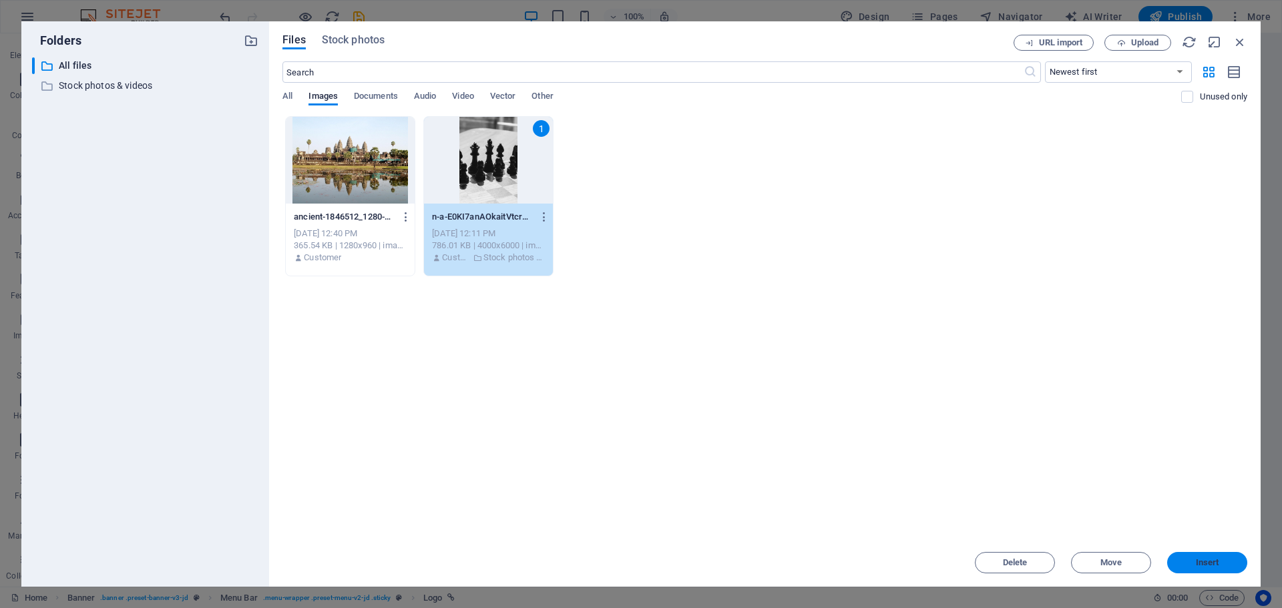
click at [1197, 563] on span "Insert" at bounding box center [1207, 563] width 23 height 8
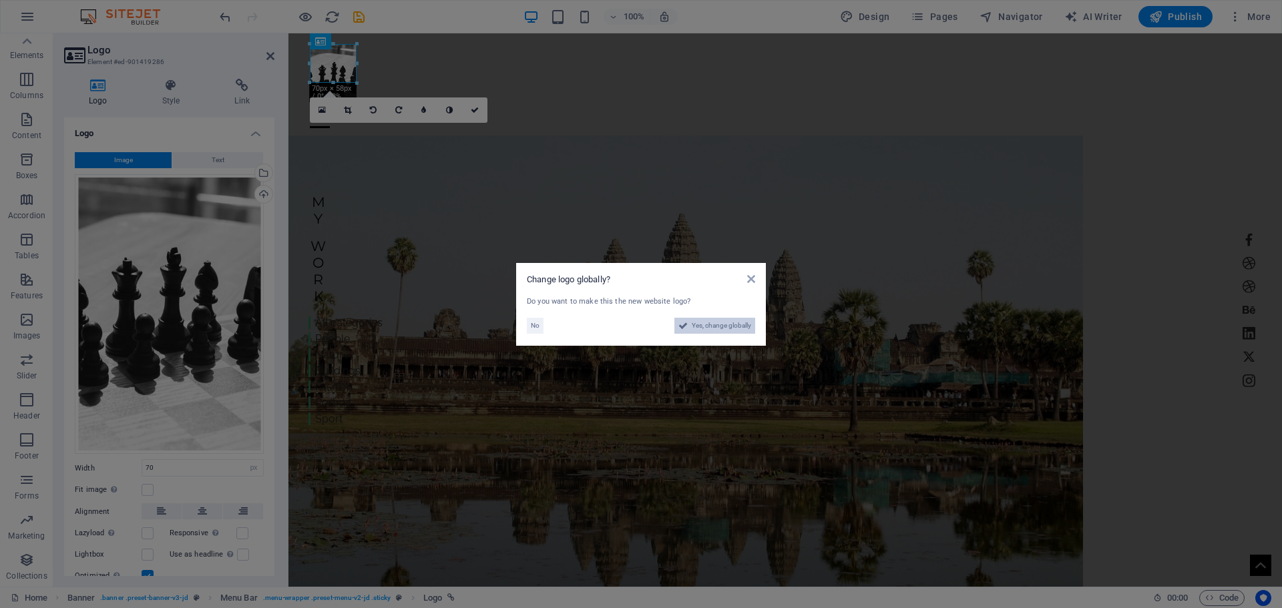
click at [717, 330] on span "Yes, change globally" at bounding box center [721, 326] width 59 height 16
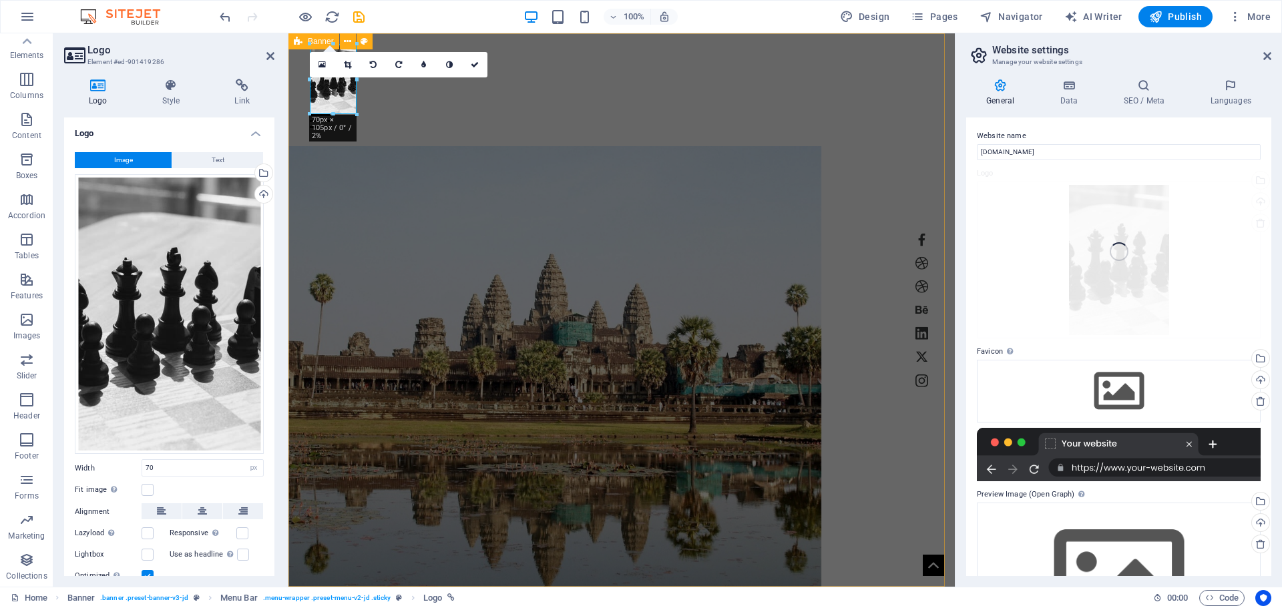
click at [496, 210] on figure at bounding box center [554, 390] width 533 height 489
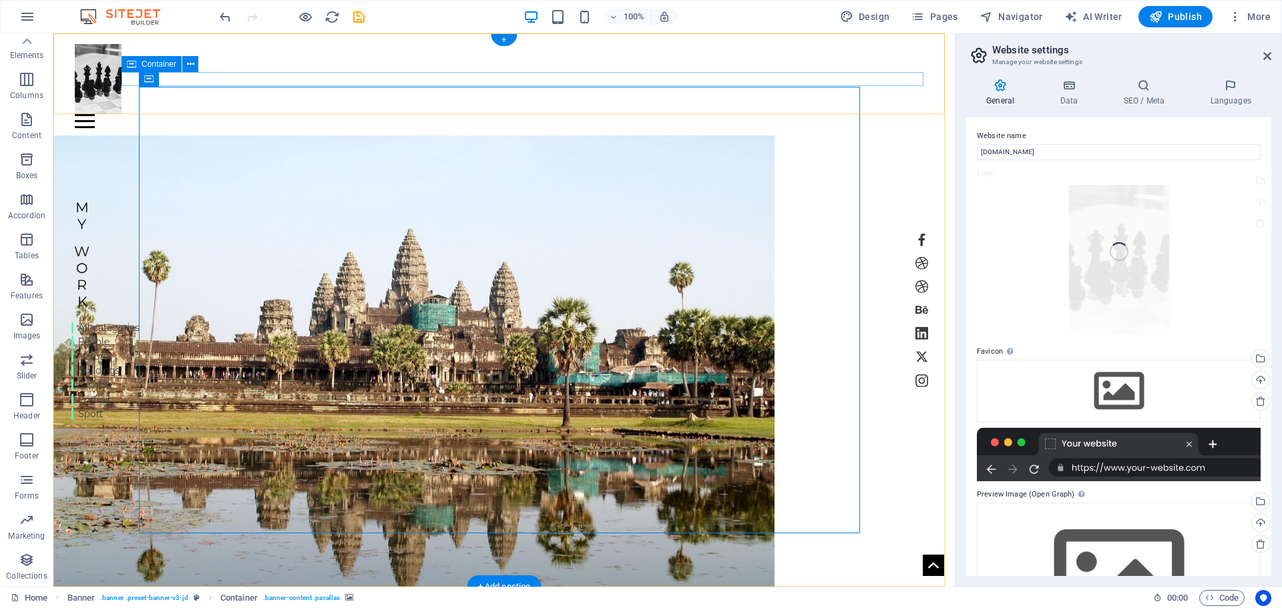
click at [323, 114] on div at bounding box center [504, 121] width 859 height 14
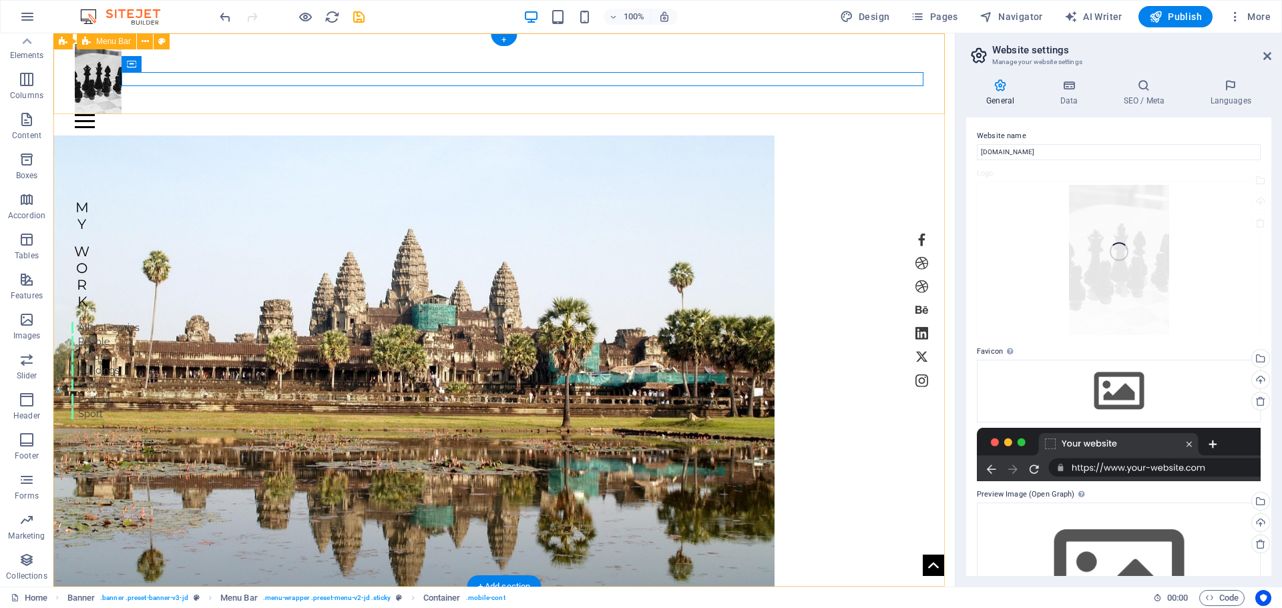
click at [71, 83] on div "Home Work About Pricing News Contact" at bounding box center [503, 80] width 901 height 95
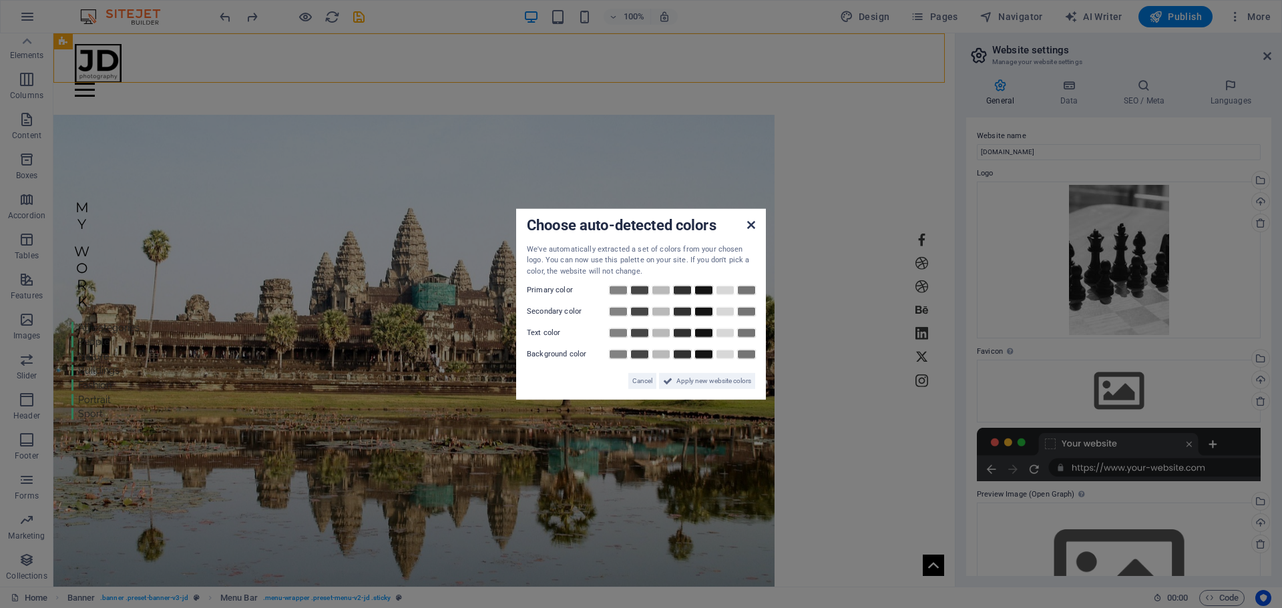
click at [748, 225] on icon at bounding box center [751, 224] width 8 height 11
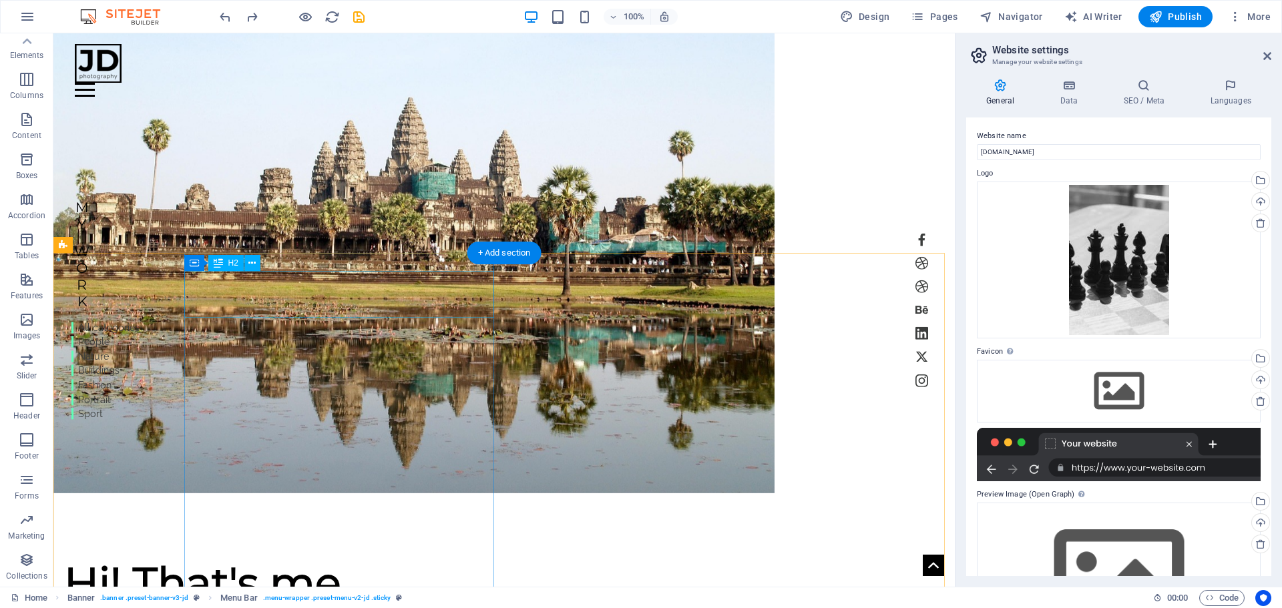
scroll to position [334, 0]
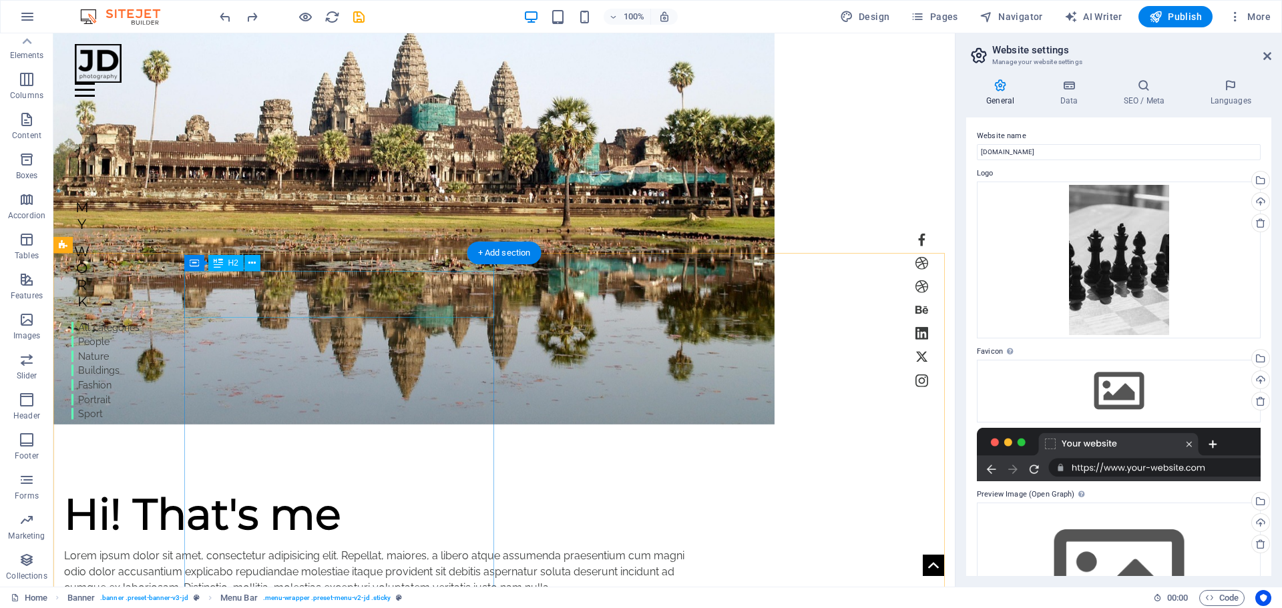
click at [445, 491] on div "Hi! That's me" at bounding box center [379, 514] width 630 height 47
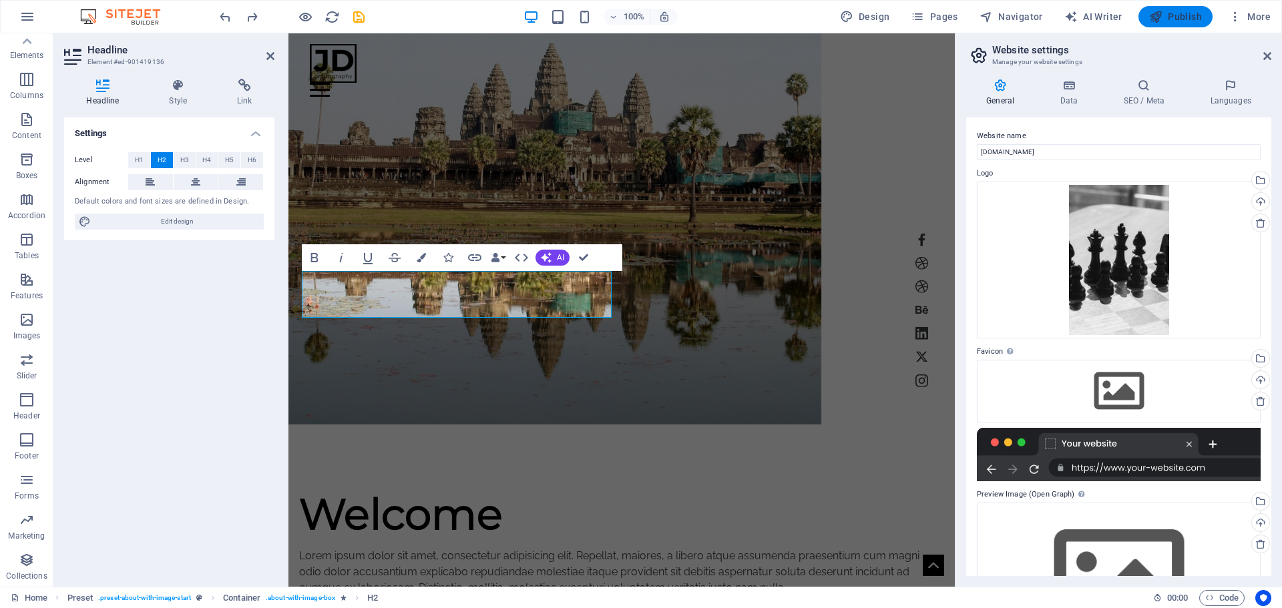
click at [1191, 9] on button "Publish" at bounding box center [1176, 16] width 74 height 21
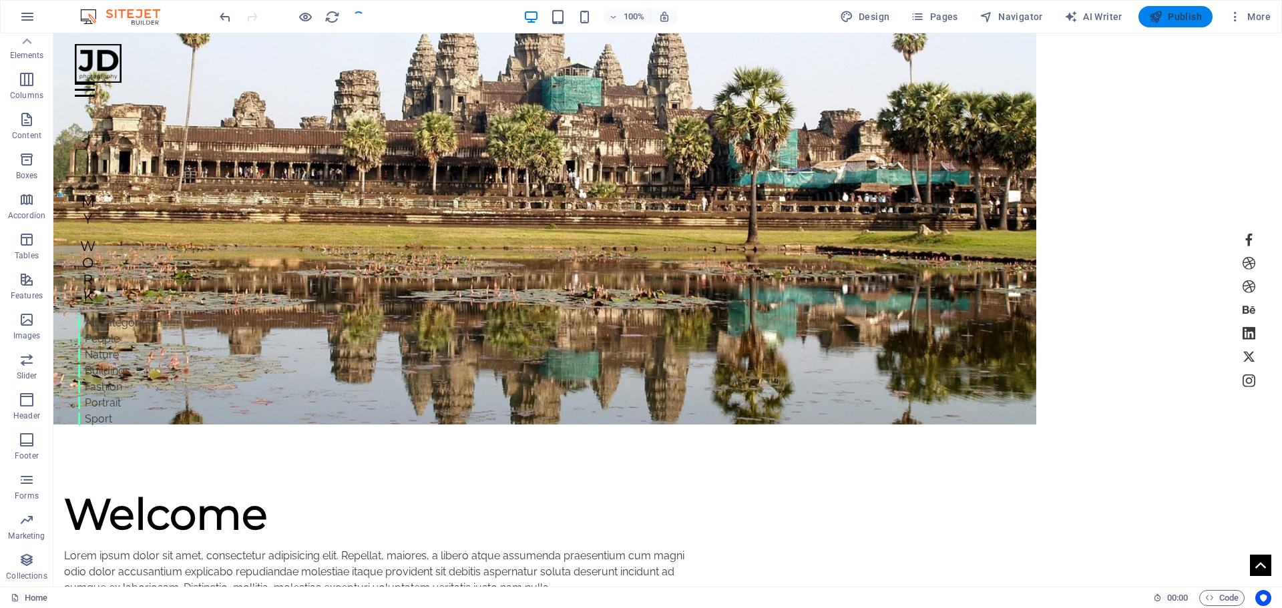
click at [0, 0] on span "Publish" at bounding box center [0, 0] width 0 height 0
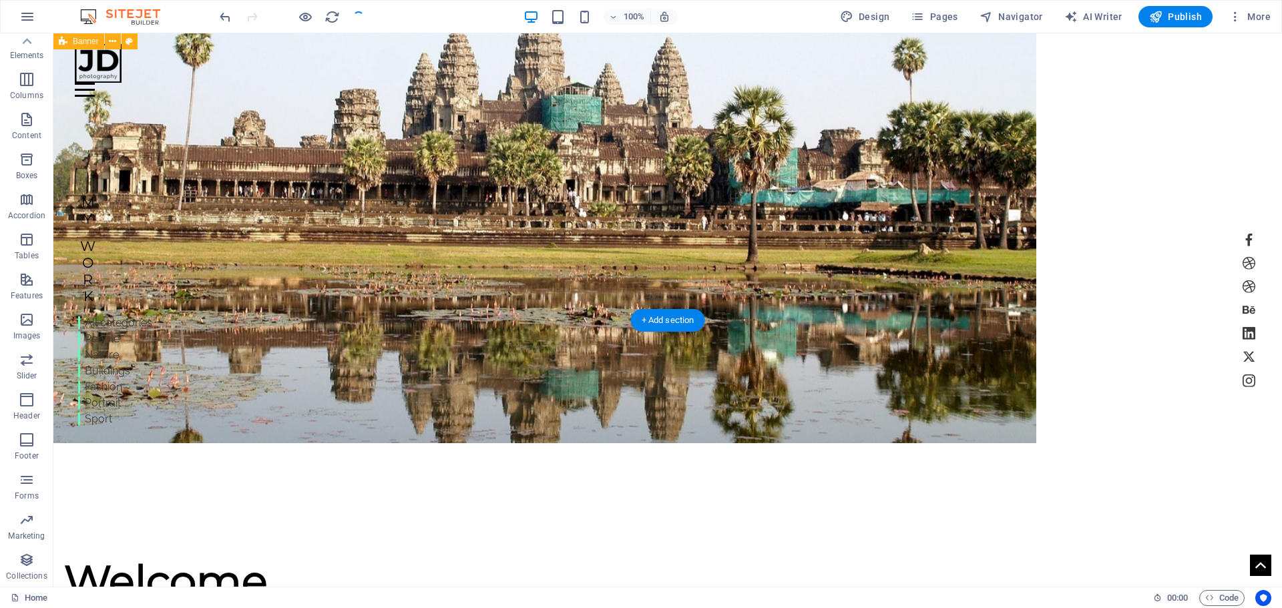
scroll to position [0, 0]
